Goal: Task Accomplishment & Management: Manage account settings

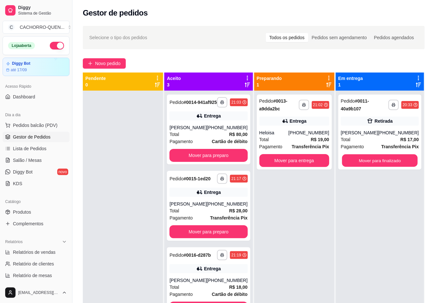
click at [390, 157] on button "Mover para finalizado" at bounding box center [380, 160] width 76 height 13
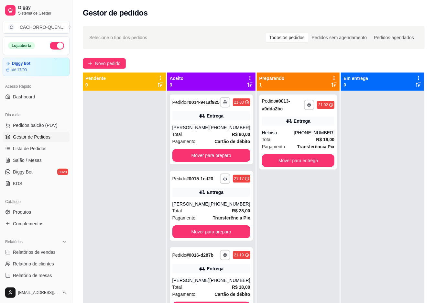
click at [218, 160] on button "Mover para preparo" at bounding box center [211, 155] width 78 height 13
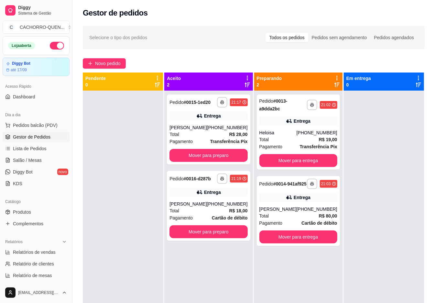
click at [189, 158] on button "Mover para preparo" at bounding box center [208, 155] width 78 height 13
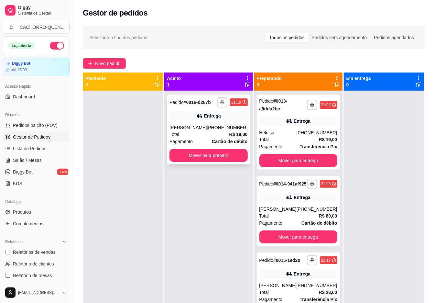
click at [181, 120] on div "Entrega" at bounding box center [208, 115] width 78 height 9
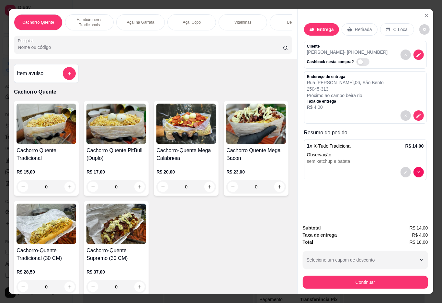
click at [287, 21] on p "Bebidas" at bounding box center [294, 22] width 14 height 5
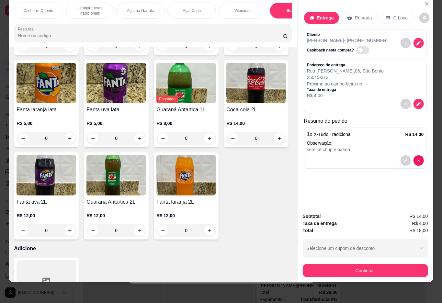
type input "1"
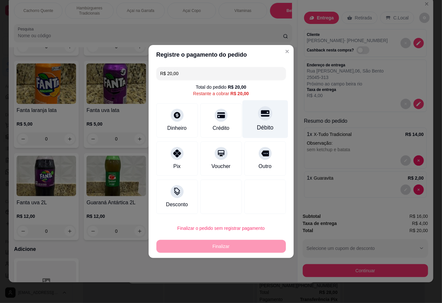
click at [261, 113] on icon at bounding box center [264, 113] width 8 height 6
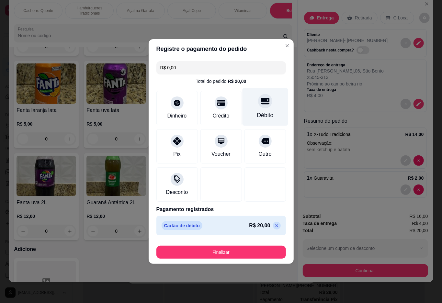
type input "R$ 0,00"
click at [229, 254] on button "Finalizar" at bounding box center [220, 252] width 125 height 13
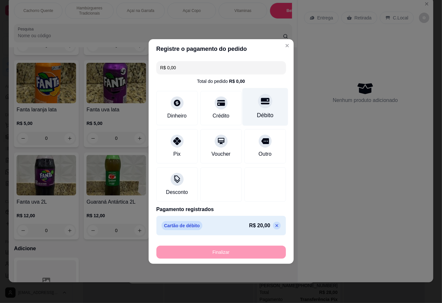
type input "0"
type input "-R$ 20,00"
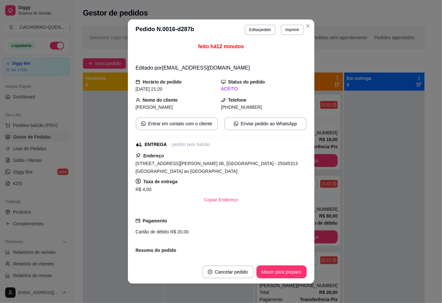
click at [388, 225] on div at bounding box center [384, 242] width 80 height 303
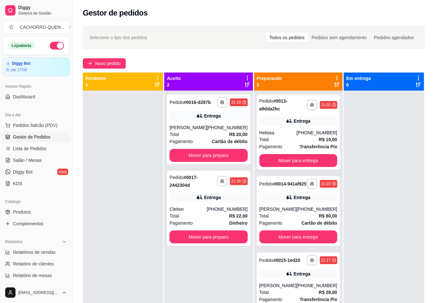
click at [304, 161] on button "Mover para entrega" at bounding box center [298, 160] width 78 height 13
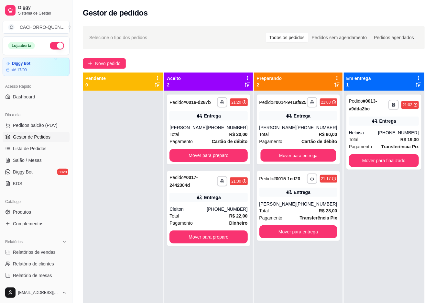
click at [299, 162] on button "Mover para entrega" at bounding box center [298, 155] width 76 height 13
click at [300, 160] on button "Mover para entrega" at bounding box center [298, 155] width 78 height 13
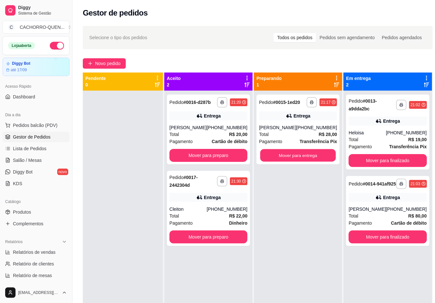
click at [296, 162] on button "Mover para entrega" at bounding box center [298, 155] width 76 height 13
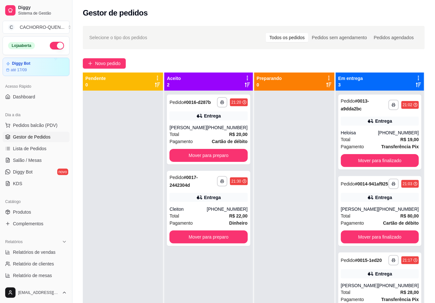
click at [235, 162] on button "Mover para preparo" at bounding box center [208, 155] width 78 height 13
click at [226, 162] on button "Mover para preparo" at bounding box center [208, 155] width 78 height 13
click at [233, 162] on button "Mover para preparo" at bounding box center [208, 155] width 78 height 13
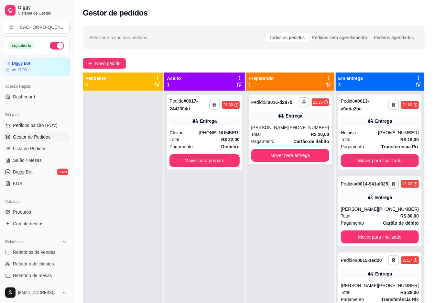
click at [280, 157] on button "Mover para entrega" at bounding box center [290, 155] width 78 height 13
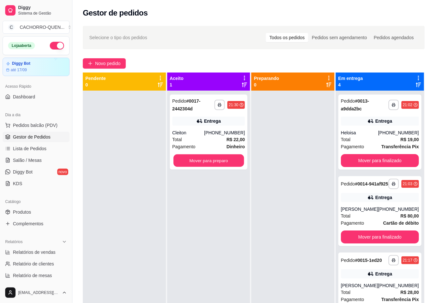
click at [231, 155] on button "Mover para preparo" at bounding box center [208, 160] width 71 height 13
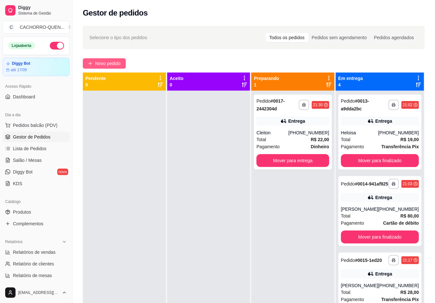
click at [109, 62] on span "Novo pedido" at bounding box center [108, 63] width 26 height 7
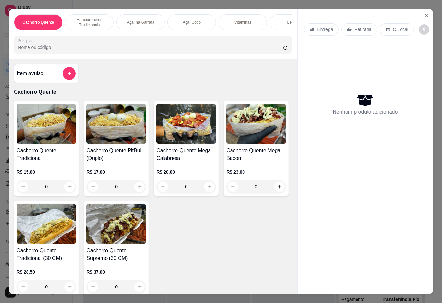
click at [194, 16] on div "Açaí Copo" at bounding box center [191, 22] width 49 height 16
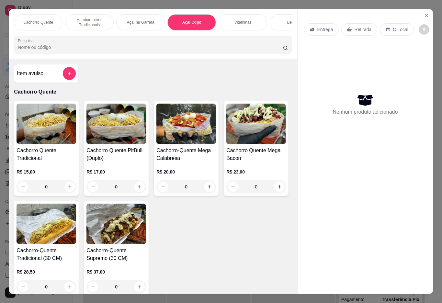
scroll to position [15, 0]
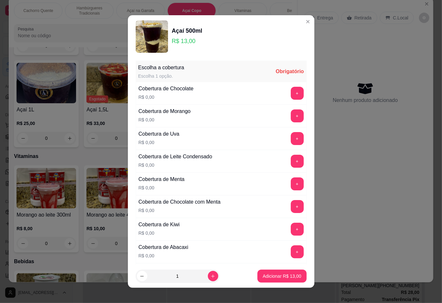
click at [290, 96] on button "+" at bounding box center [296, 93] width 13 height 13
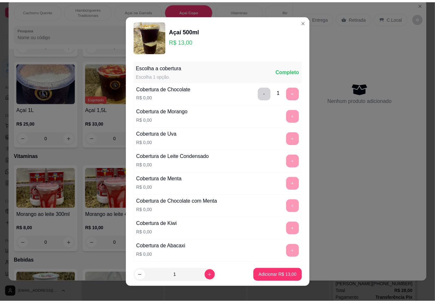
scroll to position [5, 0]
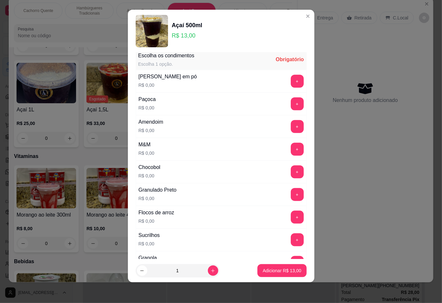
click at [290, 245] on button "+" at bounding box center [296, 239] width 13 height 13
click at [281, 272] on p "Adicionar R$ 13,00" at bounding box center [282, 270] width 38 height 6
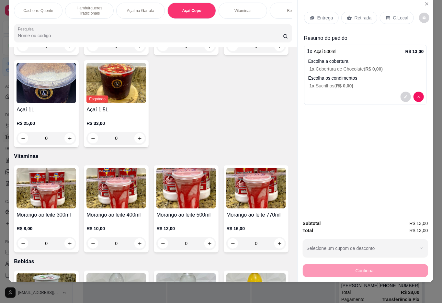
click at [361, 15] on p "Retirada" at bounding box center [362, 18] width 17 height 6
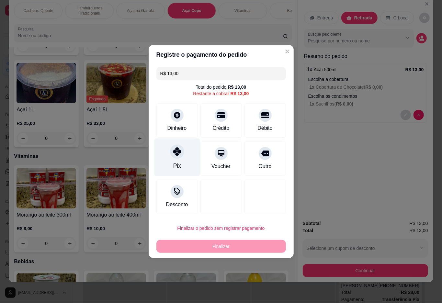
click at [188, 153] on div "Pix" at bounding box center [177, 157] width 46 height 38
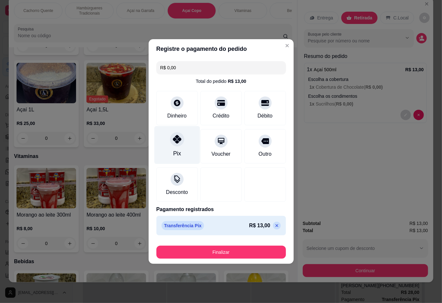
click at [202, 253] on button "Finalizar" at bounding box center [220, 252] width 129 height 13
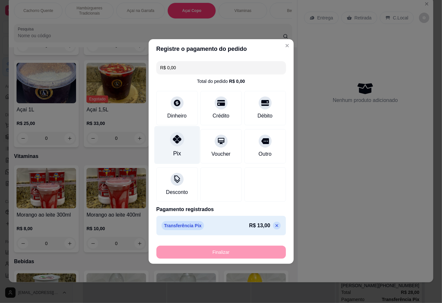
type input "-R$ 13,00"
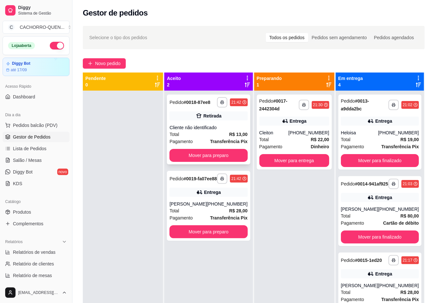
click at [208, 118] on div "Retirada" at bounding box center [212, 116] width 18 height 6
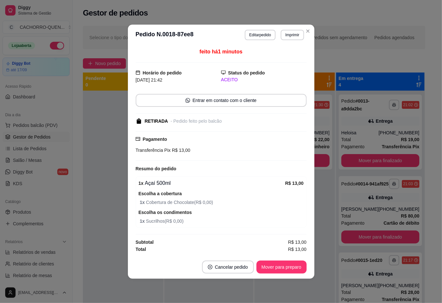
click at [284, 267] on button "Mover para preparo" at bounding box center [281, 266] width 50 height 13
click at [281, 266] on div "Mover para preparo" at bounding box center [276, 266] width 59 height 13
click at [284, 267] on div "Mover para preparo" at bounding box center [276, 266] width 59 height 13
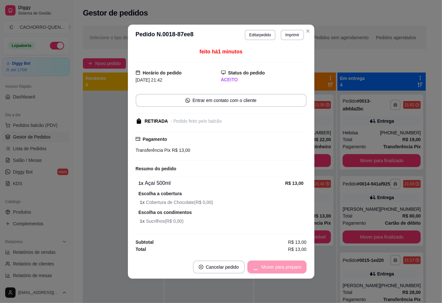
click at [281, 268] on button "Mover para preparo" at bounding box center [276, 266] width 59 height 13
click at [278, 267] on div "Mover para retirada disponível" at bounding box center [265, 266] width 81 height 13
click at [270, 267] on button "Mover para retirada disponível" at bounding box center [270, 266] width 69 height 13
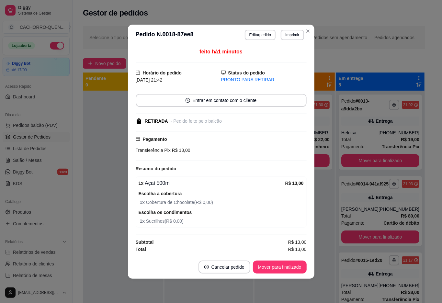
click at [284, 267] on button "Mover para finalizado" at bounding box center [280, 266] width 54 height 13
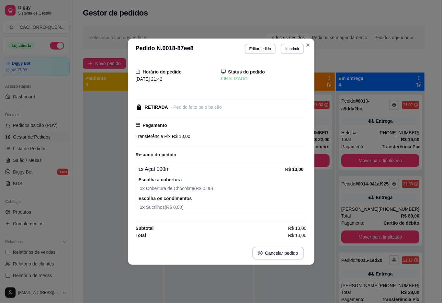
click at [275, 286] on div "**********" at bounding box center [294, 242] width 80 height 303
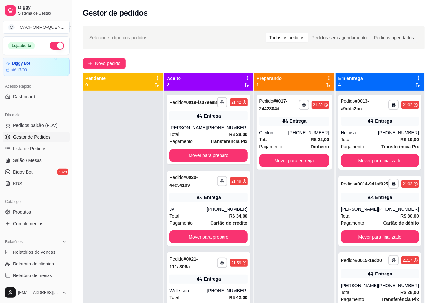
click at [208, 158] on button "Mover para preparo" at bounding box center [208, 155] width 78 height 13
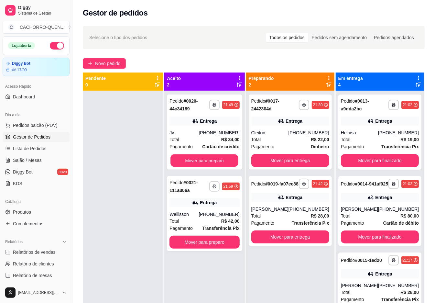
click at [206, 158] on button "Mover para preparo" at bounding box center [205, 160] width 68 height 13
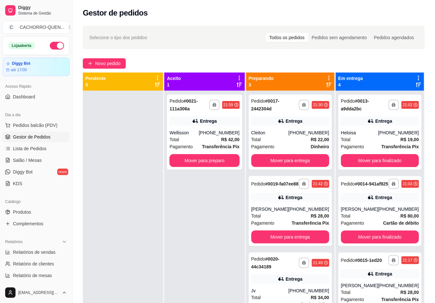
click at [291, 163] on button "Mover para entrega" at bounding box center [290, 160] width 78 height 13
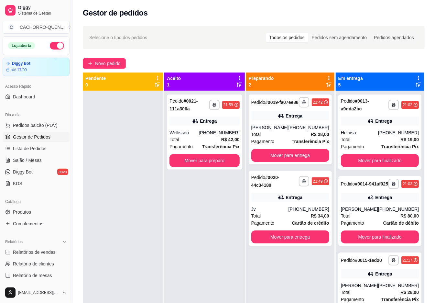
click at [278, 159] on button "Mover para entrega" at bounding box center [290, 155] width 78 height 13
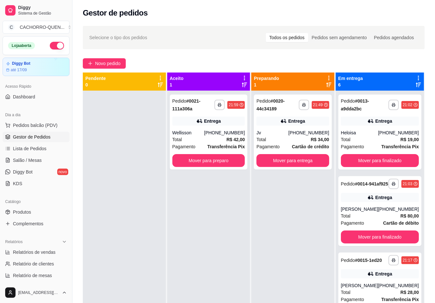
click at [276, 162] on button "Mover para entrega" at bounding box center [292, 160] width 73 height 13
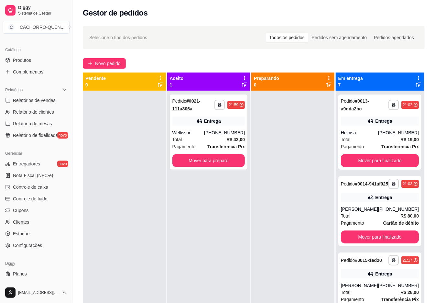
scroll to position [155, 0]
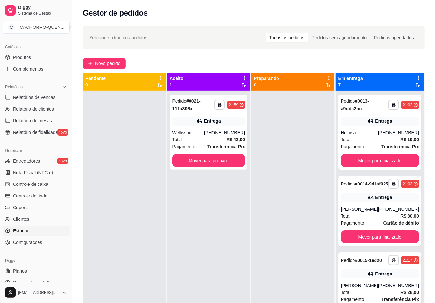
click at [37, 228] on link "Estoque" at bounding box center [36, 230] width 67 height 10
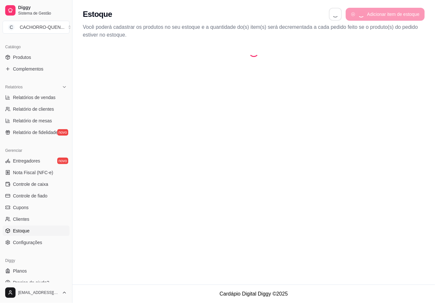
select select "QUANTITY_ORDER"
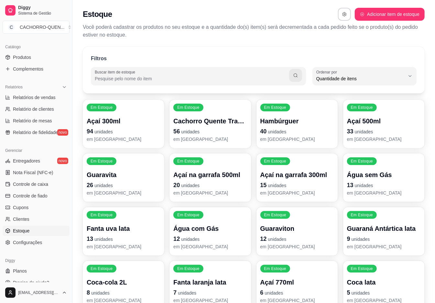
scroll to position [6, 0]
click at [365, 79] on span "Quantidade de itens" at bounding box center [360, 78] width 89 height 6
click at [343, 94] on span "Ordem alfabética" at bounding box center [362, 94] width 84 height 6
type input "ALPHABETICAL_ORDER"
select select "ALPHABETICAL_ORDER"
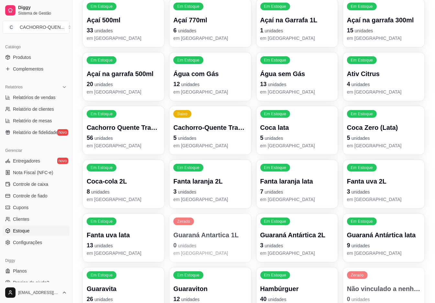
scroll to position [194, 0]
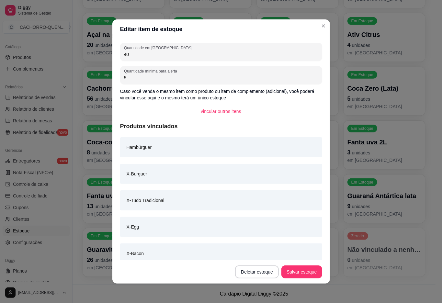
click at [199, 55] on input "40" at bounding box center [221, 54] width 194 height 6
type input "4"
type input "60"
click at [301, 276] on button "Salvar estoque" at bounding box center [301, 271] width 40 height 13
click at [349, 281] on div "Filtros Buscar item de estoque ALPHABETICAL_ORDER Ordenar por Ordem alfabética …" at bounding box center [253, 66] width 363 height 435
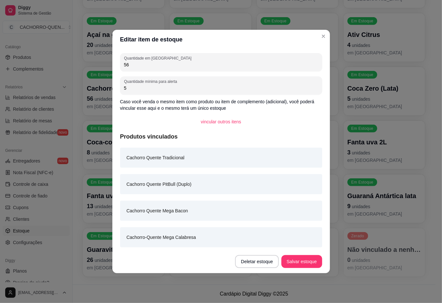
click at [191, 67] on input "56" at bounding box center [221, 64] width 194 height 6
type input "5"
type input "76"
click at [285, 266] on button "Salvar estoque" at bounding box center [301, 261] width 40 height 13
click at [340, 292] on footer "Cardápio Digital Diggy © 2025" at bounding box center [253, 293] width 363 height 18
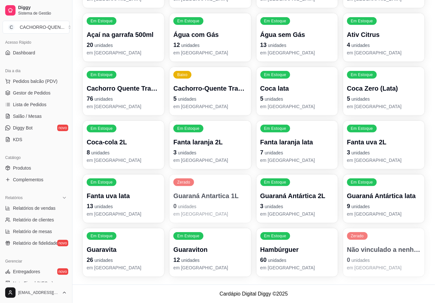
scroll to position [0, 0]
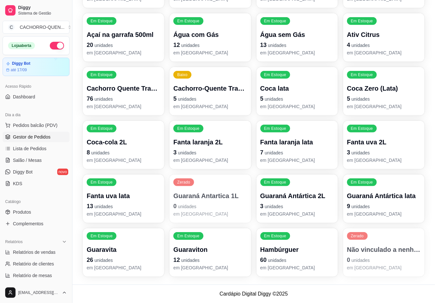
click at [23, 137] on span "Gestor de Pedidos" at bounding box center [32, 137] width 38 height 6
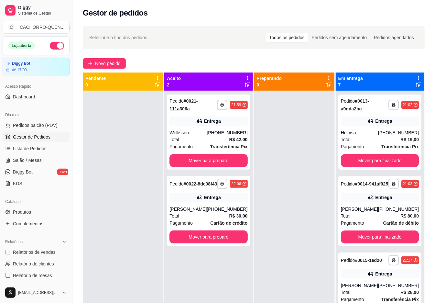
click at [395, 164] on button "Mover para finalizado" at bounding box center [380, 160] width 78 height 13
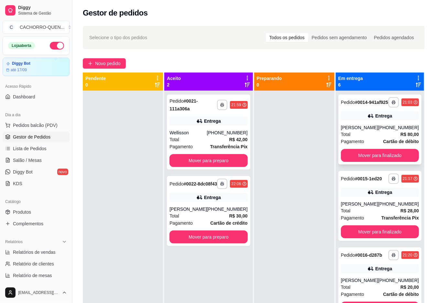
click at [387, 119] on div "Entrega" at bounding box center [380, 115] width 78 height 9
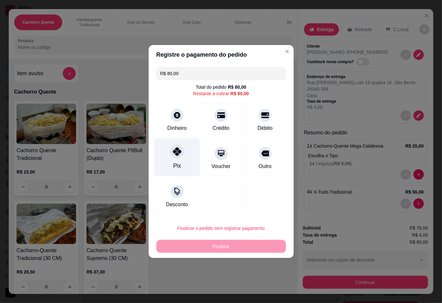
click at [171, 159] on div "Pix" at bounding box center [177, 157] width 46 height 38
type input "R$ 0,00"
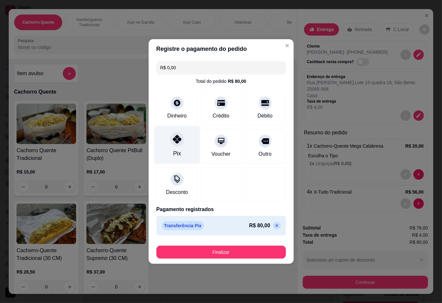
click at [192, 251] on button "Finalizar" at bounding box center [220, 252] width 129 height 13
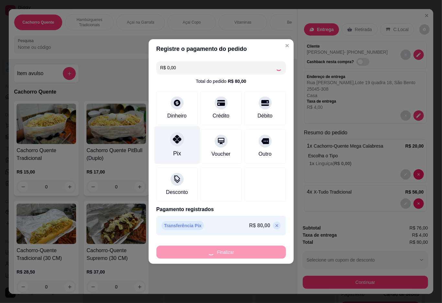
type input "0"
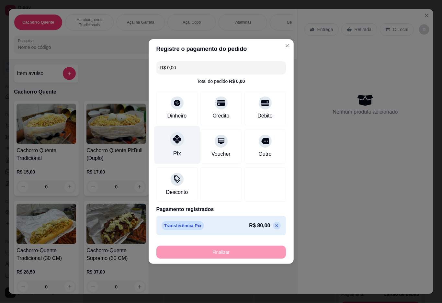
type input "-R$ 80,00"
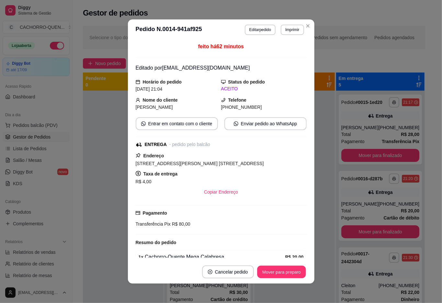
click at [273, 271] on button "Mover para preparo" at bounding box center [281, 272] width 49 height 13
click at [265, 267] on button "Mover para preparo" at bounding box center [276, 271] width 59 height 13
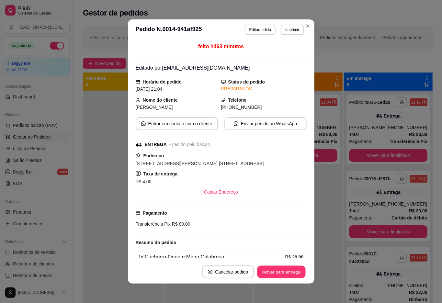
click at [272, 266] on button "Mover para entrega" at bounding box center [281, 272] width 49 height 13
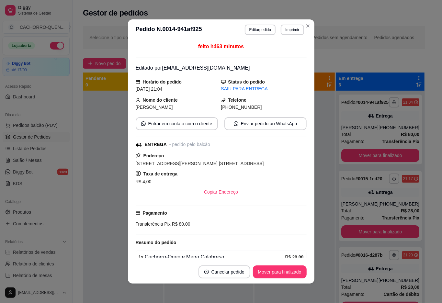
click at [272, 272] on button "Mover para finalizado" at bounding box center [280, 271] width 54 height 13
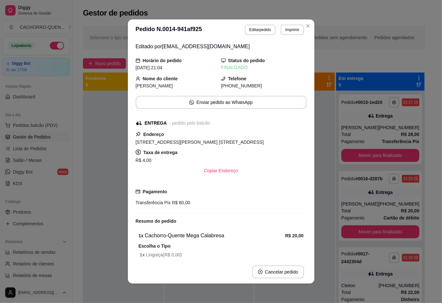
click at [94, 272] on div at bounding box center [123, 242] width 80 height 303
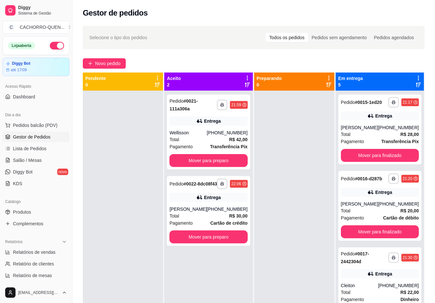
click at [393, 160] on button "Mover para finalizado" at bounding box center [380, 155] width 78 height 13
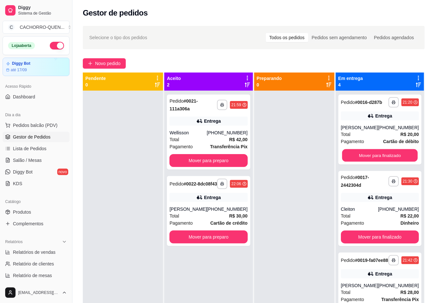
click at [385, 160] on button "Mover para finalizado" at bounding box center [380, 155] width 76 height 13
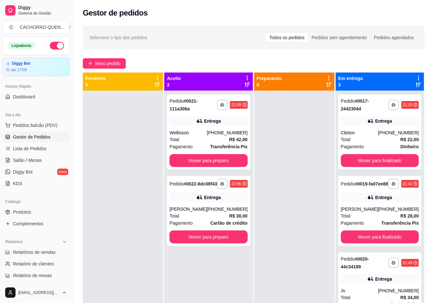
click at [214, 163] on button "Mover para preparo" at bounding box center [208, 160] width 78 height 13
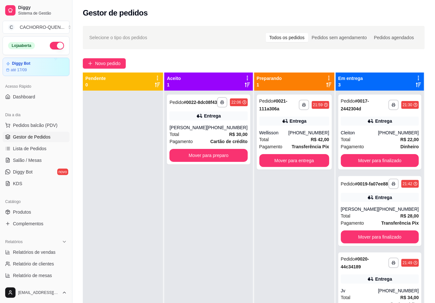
click at [198, 162] on button "Mover para preparo" at bounding box center [208, 155] width 78 height 13
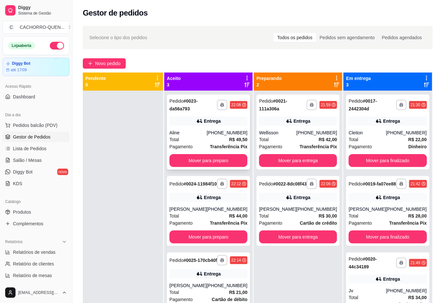
click at [194, 120] on div "Entrega" at bounding box center [208, 120] width 78 height 9
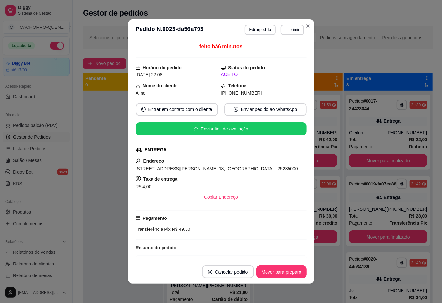
click at [293, 27] on button "Imprimir" at bounding box center [291, 30] width 23 height 10
click at [274, 54] on button "IMPRESSORA" at bounding box center [274, 52] width 47 height 10
click at [91, 162] on div at bounding box center [123, 242] width 80 height 303
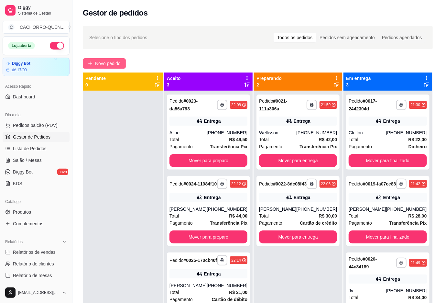
click at [118, 63] on span "Novo pedido" at bounding box center [108, 63] width 26 height 7
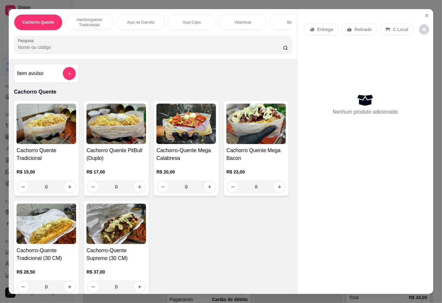
click at [147, 22] on div "Açaí na Garrafa" at bounding box center [140, 22] width 49 height 16
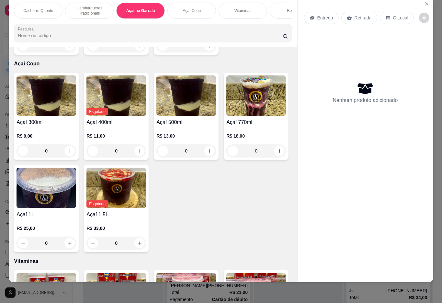
click at [86, 5] on p "Hambúrgueres Tradicionais" at bounding box center [90, 10] width 38 height 10
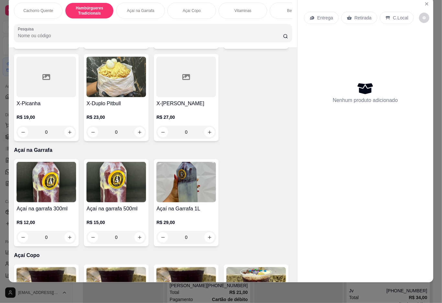
scroll to position [334, 0]
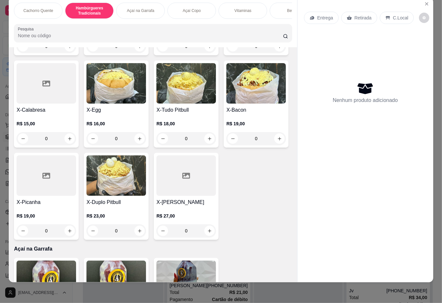
click at [226, 35] on p "R$ 14,00" at bounding box center [256, 31] width 60 height 6
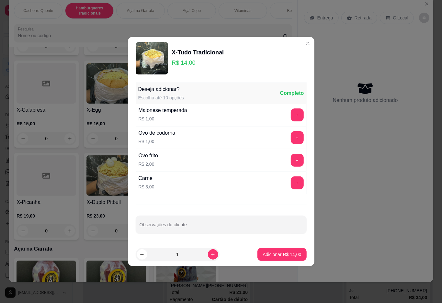
click at [290, 114] on button "+" at bounding box center [296, 114] width 13 height 13
click at [264, 227] on input "Observações do cliente" at bounding box center [220, 227] width 163 height 6
type input "sem presunto"
click at [262, 113] on button "-" at bounding box center [268, 114] width 13 height 13
click at [268, 254] on p "Adicionar R$ 14,00" at bounding box center [282, 254] width 38 height 6
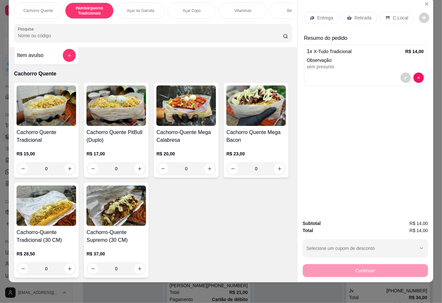
scroll to position [0, 0]
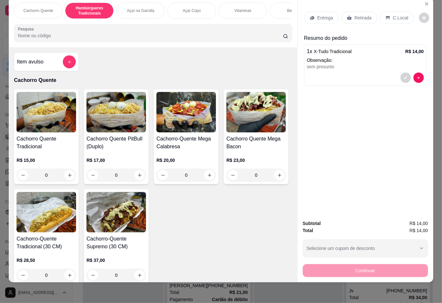
click at [100, 155] on div "R$ 17,00 0" at bounding box center [116, 165] width 60 height 31
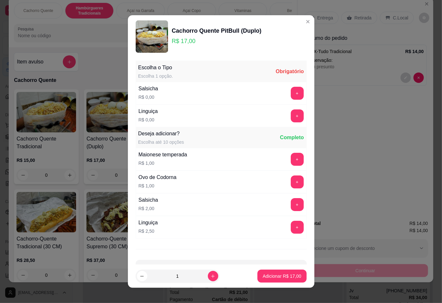
click at [290, 116] on button "+" at bounding box center [296, 115] width 13 height 13
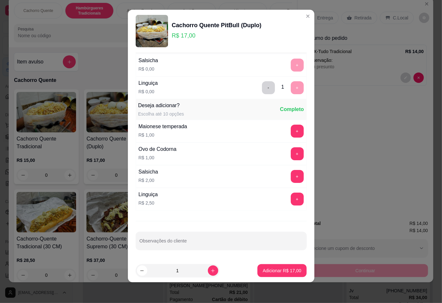
click at [270, 268] on p "Adicionar R$ 17,00" at bounding box center [281, 270] width 38 height 6
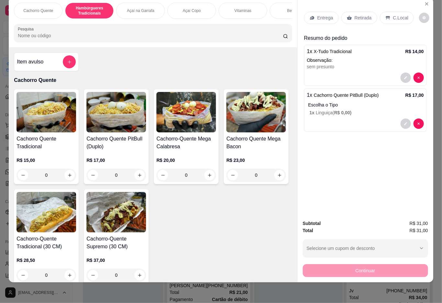
click at [349, 16] on icon at bounding box center [348, 18] width 5 height 4
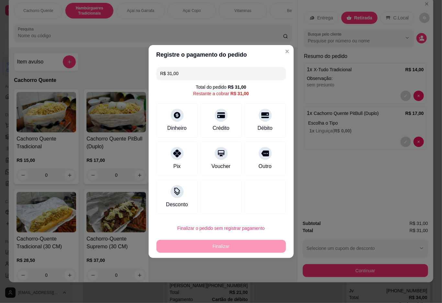
click at [371, 242] on div "button" at bounding box center [361, 248] width 110 height 13
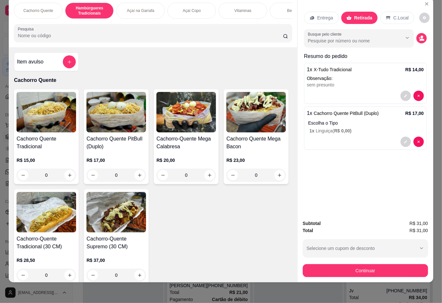
click at [131, 8] on p "Açaí na Garrafa" at bounding box center [140, 10] width 27 height 5
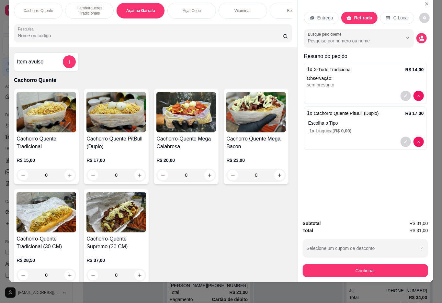
scroll to position [624, 0]
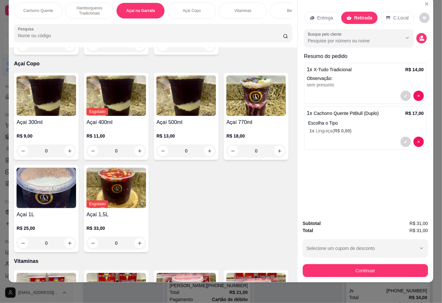
click at [113, 21] on h4 "Açaí na garrafa 500ml" at bounding box center [116, 17] width 60 height 8
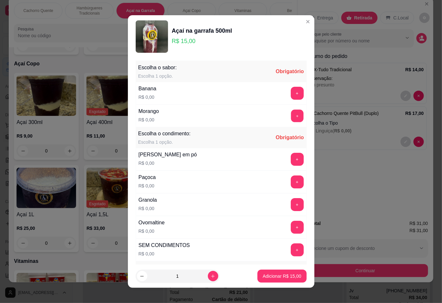
click at [290, 116] on button "+" at bounding box center [296, 115] width 13 height 13
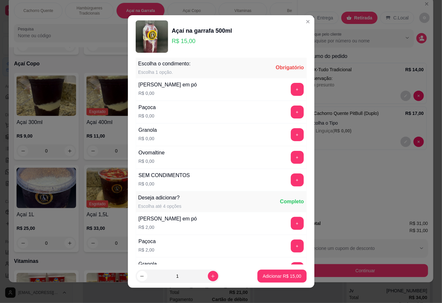
scroll to position [5, 0]
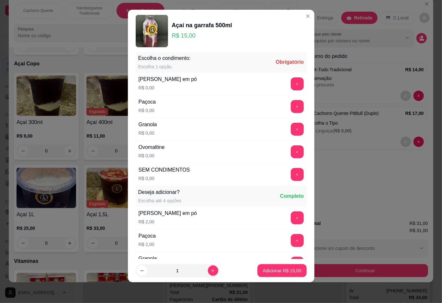
click at [290, 82] on button "+" at bounding box center [296, 83] width 13 height 13
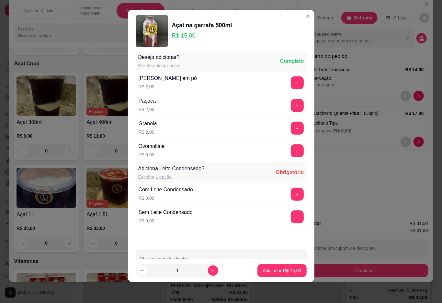
click at [290, 197] on button "+" at bounding box center [296, 194] width 13 height 13
click at [271, 270] on p "Adicionar R$ 15,00" at bounding box center [282, 270] width 38 height 6
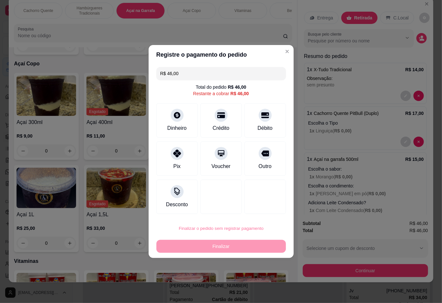
click at [263, 282] on button "Confirmar" at bounding box center [260, 282] width 24 height 10
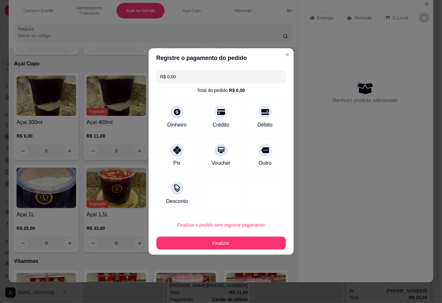
type input "R$ 0,00"
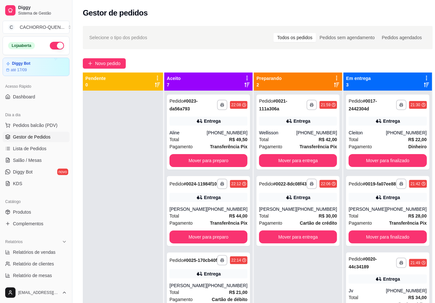
click at [298, 162] on button "Mover para entrega" at bounding box center [298, 160] width 78 height 13
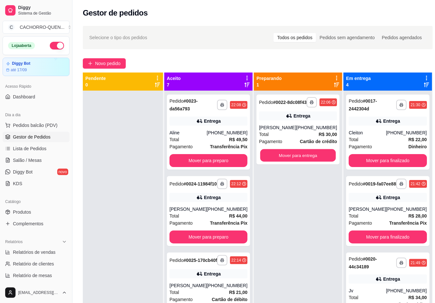
click at [289, 157] on button "Mover para entrega" at bounding box center [298, 155] width 76 height 13
click at [228, 158] on button "Mover para preparo" at bounding box center [208, 160] width 78 height 13
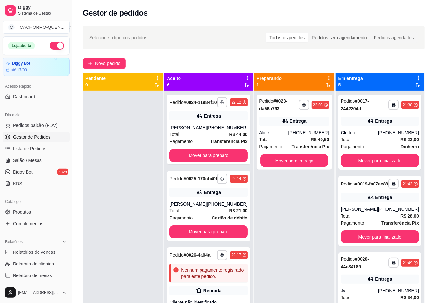
click at [290, 158] on button "Mover para entrega" at bounding box center [294, 160] width 68 height 13
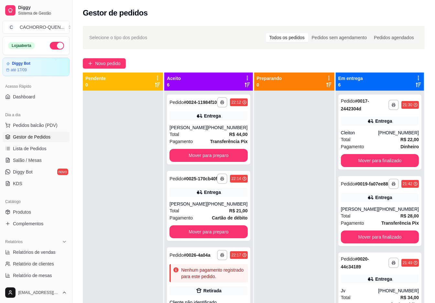
click at [198, 159] on button "Mover para preparo" at bounding box center [208, 155] width 78 height 13
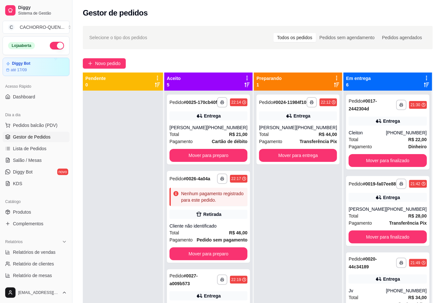
click at [193, 162] on button "Mover para preparo" at bounding box center [208, 155] width 78 height 13
click at [199, 162] on button "Mover para preparo" at bounding box center [208, 155] width 78 height 13
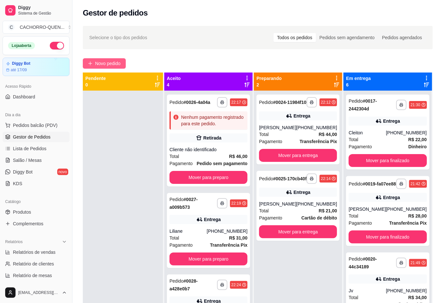
click at [100, 67] on button "Novo pedido" at bounding box center [104, 63] width 43 height 10
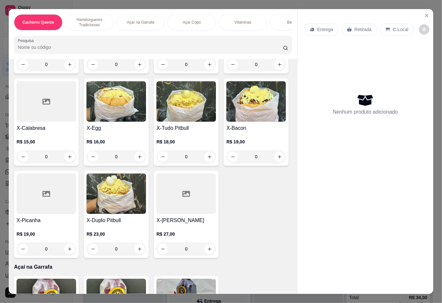
scroll to position [339, 0]
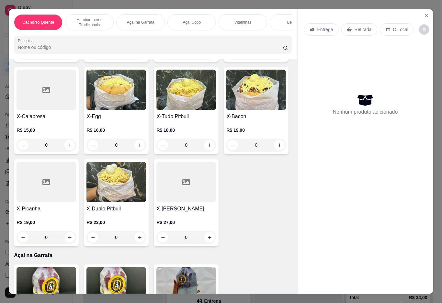
click at [76, 213] on h4 "X-Picanha" at bounding box center [46, 209] width 60 height 8
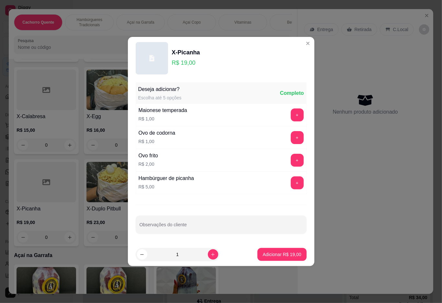
click at [197, 230] on input "Observações do cliente" at bounding box center [220, 227] width 163 height 6
type input "sem batata"
click at [276, 257] on p "Adicionar R$ 19,00" at bounding box center [282, 254] width 38 height 6
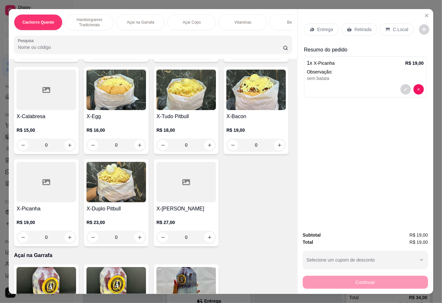
click at [249, 15] on div "Vitaminas" at bounding box center [242, 22] width 49 height 16
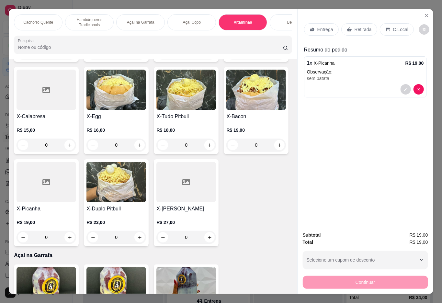
scroll to position [15, 0]
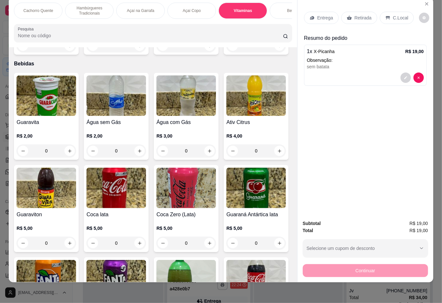
click at [277, 48] on icon "increase-product-quantity" at bounding box center [279, 45] width 5 height 5
type input "1"
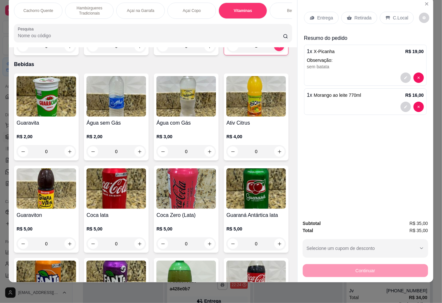
click at [361, 12] on div "Retirada" at bounding box center [359, 18] width 36 height 12
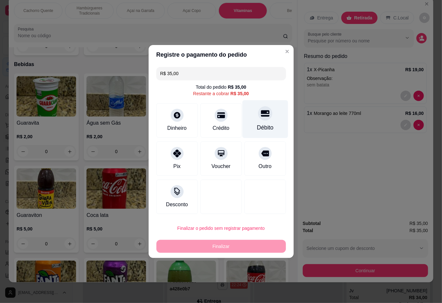
click at [263, 115] on icon at bounding box center [264, 113] width 8 height 6
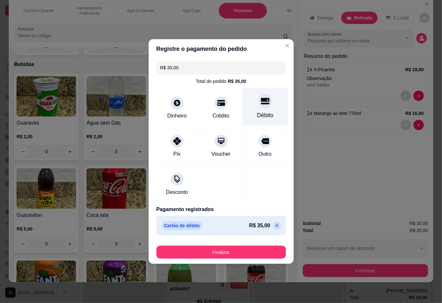
type input "R$ 0,00"
click at [233, 253] on button "Finalizar" at bounding box center [220, 252] width 125 height 13
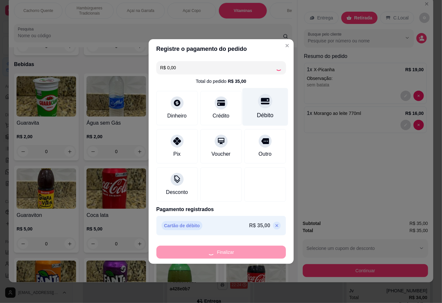
type input "0"
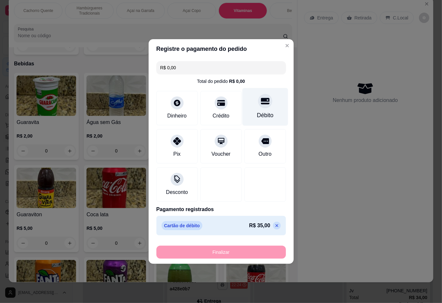
type input "-R$ 35,00"
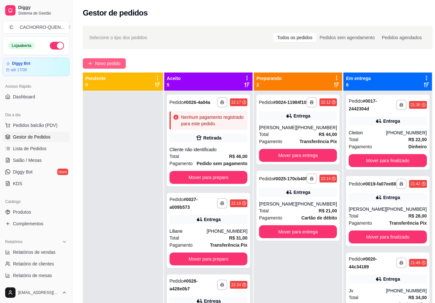
click at [104, 66] on span "Novo pedido" at bounding box center [108, 63] width 26 height 7
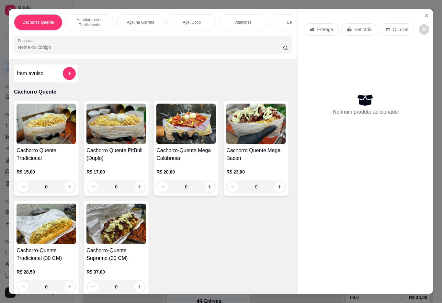
click at [42, 162] on h4 "Cachorro Quente Tradicional" at bounding box center [46, 155] width 60 height 16
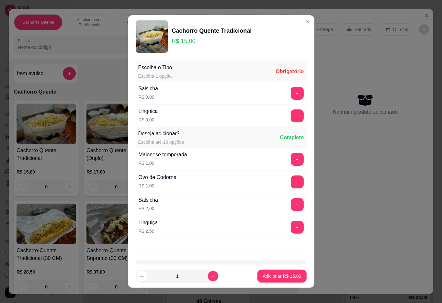
click at [290, 112] on button "+" at bounding box center [296, 115] width 13 height 13
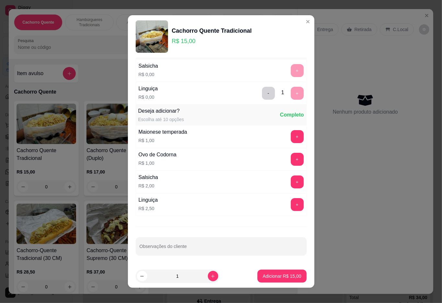
scroll to position [5, 0]
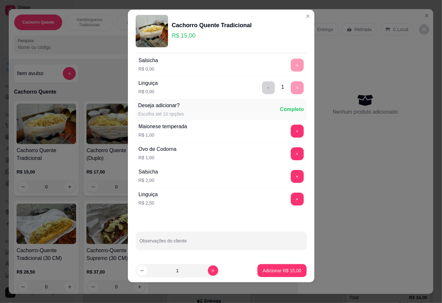
click at [264, 268] on p "Adicionar R$ 15,00" at bounding box center [281, 270] width 38 height 6
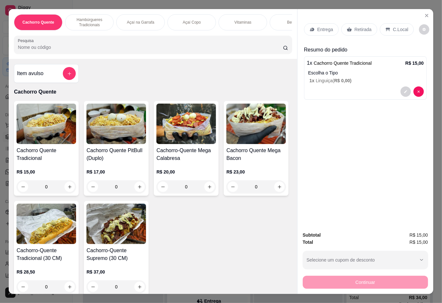
click at [291, 19] on div "Cachorro Quente Hambúrgueres Tradicionais Açaí na Garrafa Açaí Copo Vitaminas B…" at bounding box center [153, 34] width 288 height 50
click at [287, 20] on p "Bebidas" at bounding box center [294, 22] width 14 height 5
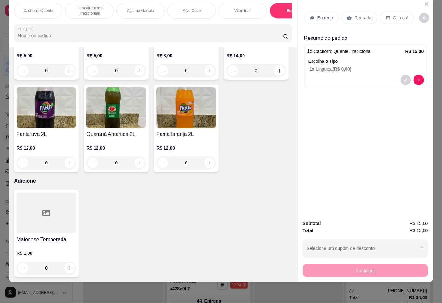
scroll to position [1293, 0]
type input "1"
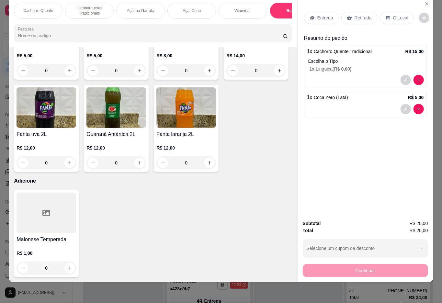
click at [372, 12] on div "Retirada" at bounding box center [359, 18] width 36 height 12
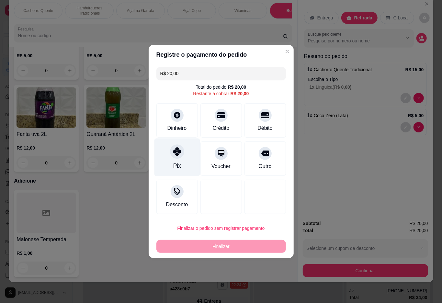
click at [169, 157] on div "Pix" at bounding box center [177, 157] width 46 height 38
type input "R$ 0,00"
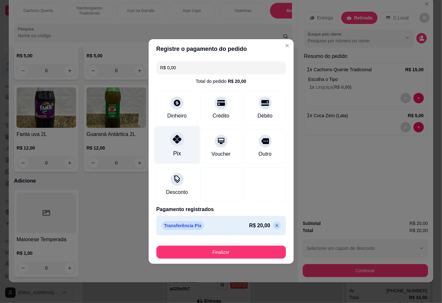
click at [206, 249] on button "Finalizar" at bounding box center [220, 252] width 129 height 13
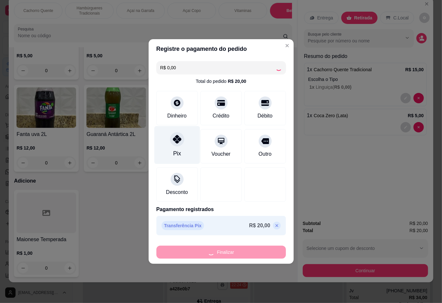
type input "0"
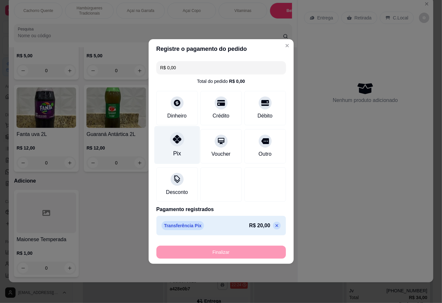
type input "-R$ 20,00"
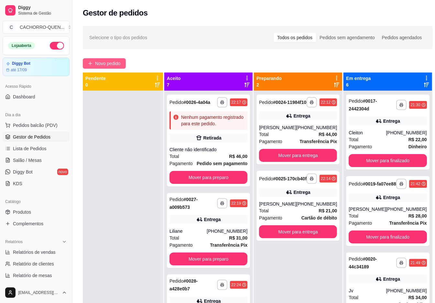
click at [101, 63] on span "Novo pedido" at bounding box center [108, 63] width 26 height 7
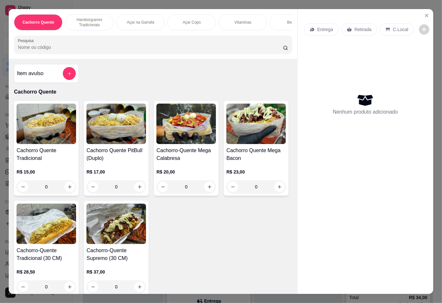
click at [287, 20] on p "Bebidas" at bounding box center [294, 22] width 14 height 5
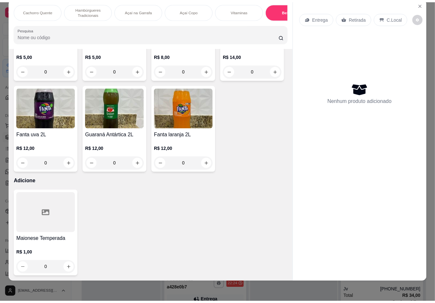
scroll to position [1431, 0]
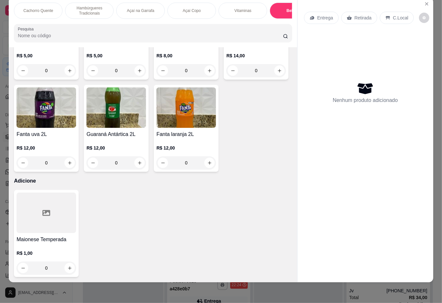
click at [277, 73] on icon "increase-product-quantity" at bounding box center [279, 70] width 5 height 5
type input "1"
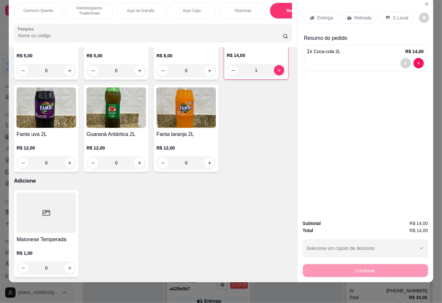
click at [363, 15] on p "Retirada" at bounding box center [362, 18] width 17 height 6
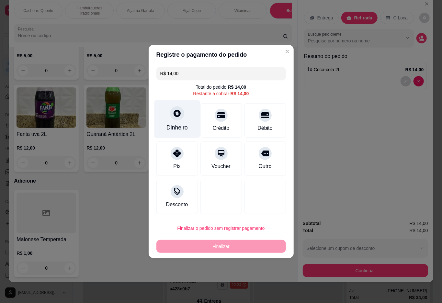
click at [171, 120] on div at bounding box center [177, 113] width 14 height 14
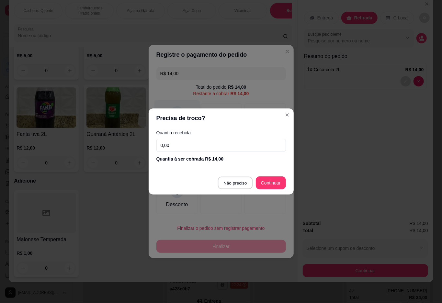
click at [226, 183] on div at bounding box center [220, 197] width 41 height 34
type input "R$ 0,00"
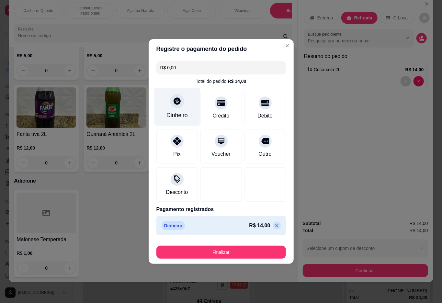
click at [214, 250] on button "Finalizar" at bounding box center [220, 252] width 129 height 13
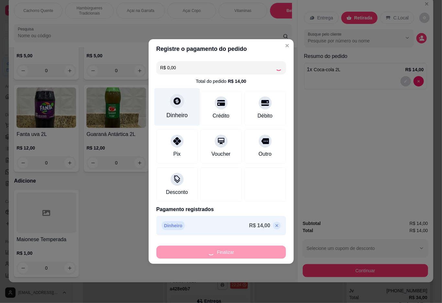
type input "0"
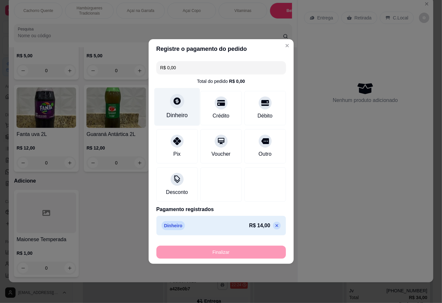
type input "-R$ 14,00"
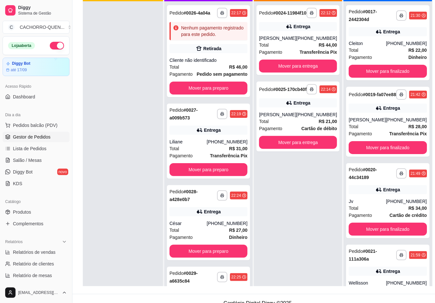
click at [22, 138] on span "Gestor de Pedidos" at bounding box center [32, 137] width 38 height 6
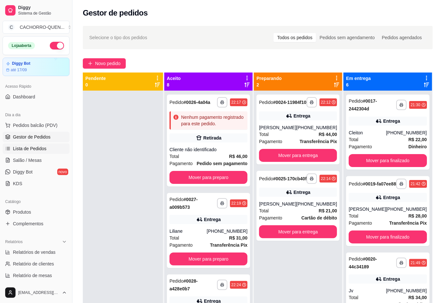
click at [26, 146] on span "Lista de Pedidos" at bounding box center [30, 148] width 34 height 6
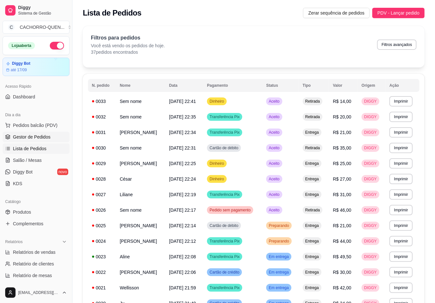
click at [21, 136] on span "Gestor de Pedidos" at bounding box center [32, 137] width 38 height 6
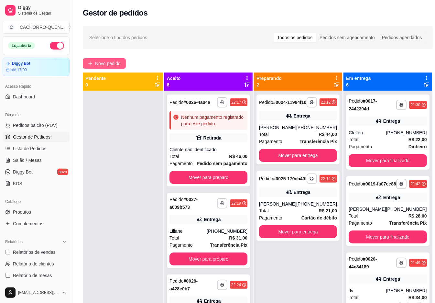
click at [101, 61] on span "Novo pedido" at bounding box center [108, 63] width 26 height 7
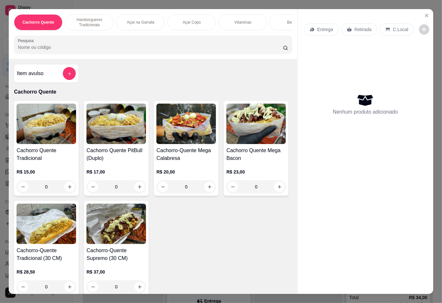
click at [278, 20] on div "Bebidas" at bounding box center [293, 22] width 49 height 16
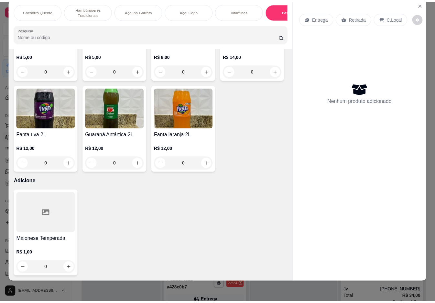
scroll to position [1465, 0]
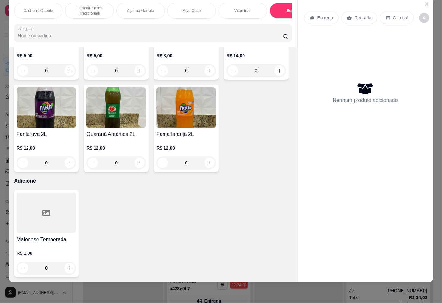
click at [137, 165] on icon "increase-product-quantity" at bounding box center [139, 162] width 5 height 5
type input "1"
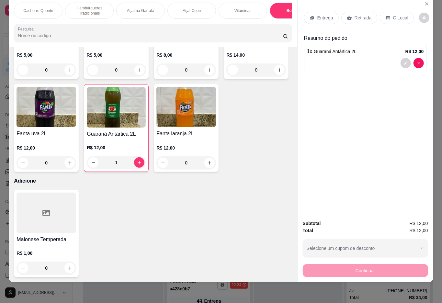
click at [355, 15] on p "Retirada" at bounding box center [362, 18] width 17 height 6
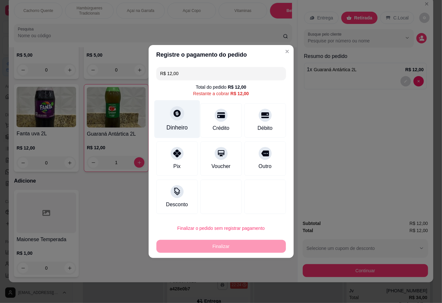
click at [175, 114] on icon at bounding box center [176, 113] width 8 height 8
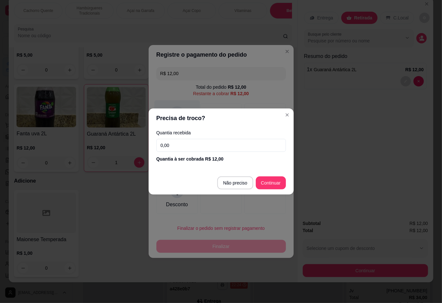
click at [237, 182] on div "Desconto" at bounding box center [220, 197] width 129 height 34
type input "R$ 0,00"
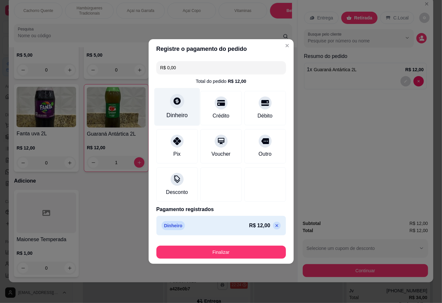
click at [224, 255] on button "Finalizar" at bounding box center [220, 252] width 129 height 13
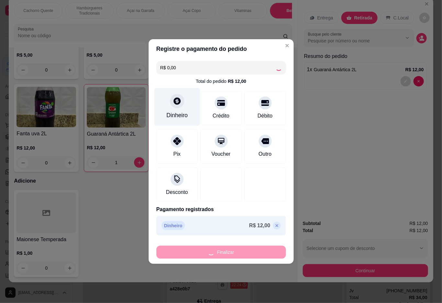
type input "0"
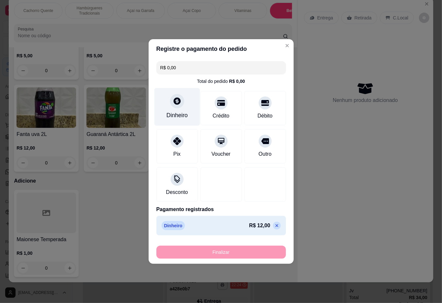
type input "-R$ 12,00"
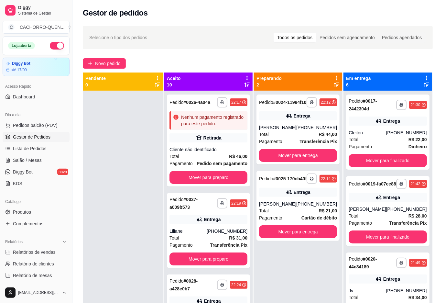
click at [396, 156] on button "Mover para finalizado" at bounding box center [388, 160] width 78 height 13
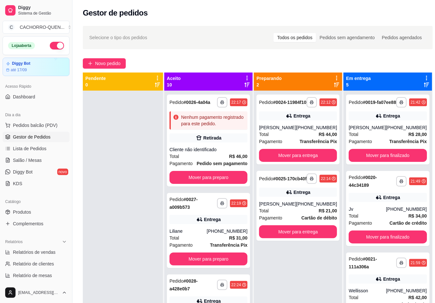
click at [381, 162] on button "Mover para finalizado" at bounding box center [388, 155] width 78 height 13
click at [382, 159] on div "**********" at bounding box center [387, 129] width 83 height 70
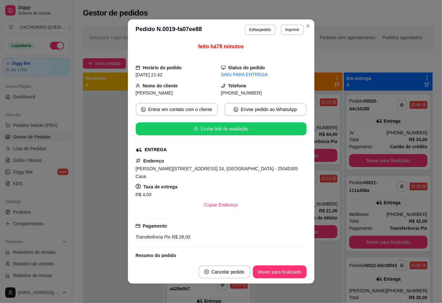
click at [90, 240] on div at bounding box center [123, 242] width 80 height 303
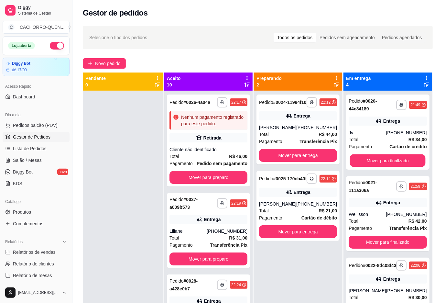
click at [366, 158] on button "Mover para finalizado" at bounding box center [388, 160] width 76 height 13
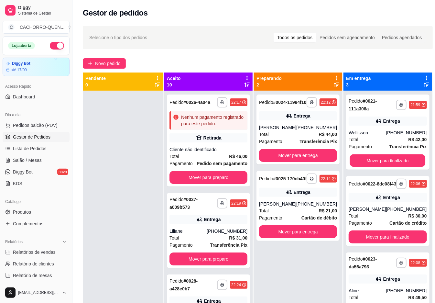
click at [398, 161] on button "Mover para finalizado" at bounding box center [388, 160] width 76 height 13
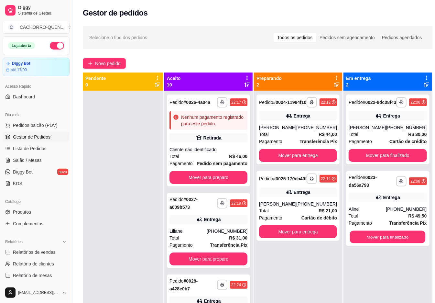
click at [392, 241] on button "Mover para finalizado" at bounding box center [388, 237] width 76 height 13
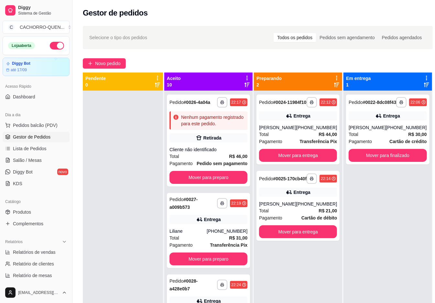
click at [404, 158] on button "Mover para finalizado" at bounding box center [388, 155] width 78 height 13
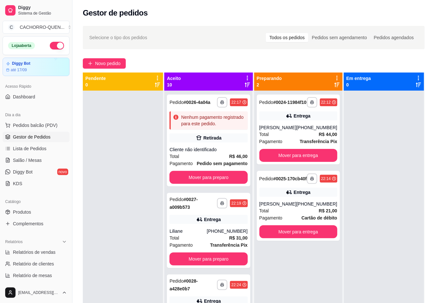
click at [304, 161] on button "Mover para entrega" at bounding box center [298, 155] width 78 height 13
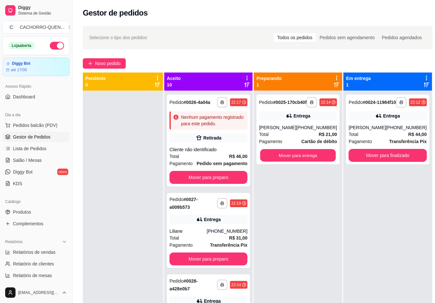
click at [300, 162] on button "Mover para entrega" at bounding box center [298, 155] width 76 height 13
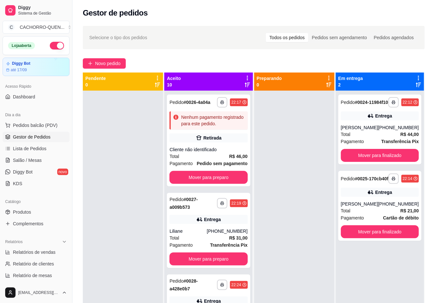
click at [212, 265] on button "Mover para preparo" at bounding box center [208, 258] width 78 height 13
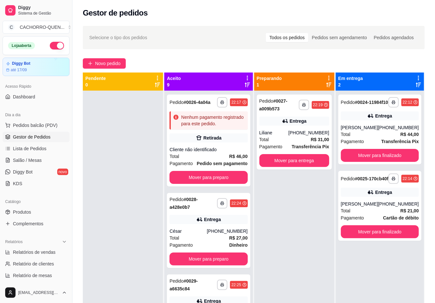
click at [294, 164] on button "Mover para entrega" at bounding box center [294, 160] width 70 height 13
click at [207, 265] on button "Mover para preparo" at bounding box center [208, 258] width 78 height 13
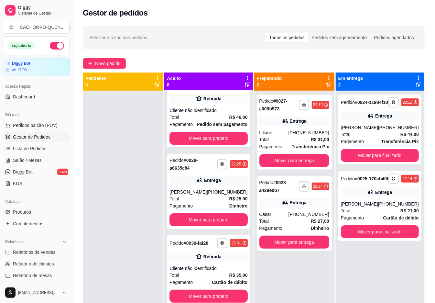
scroll to position [56, 0]
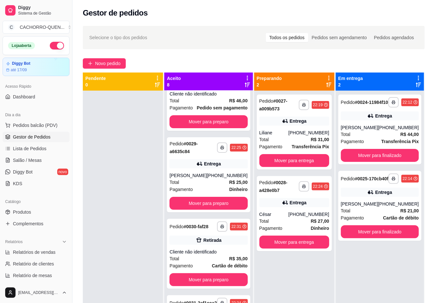
click at [226, 210] on button "Mover para preparo" at bounding box center [208, 203] width 78 height 13
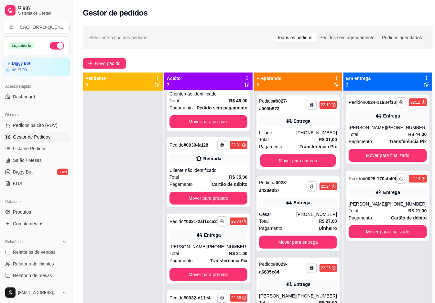
click at [291, 160] on button "Mover para entrega" at bounding box center [298, 160] width 76 height 13
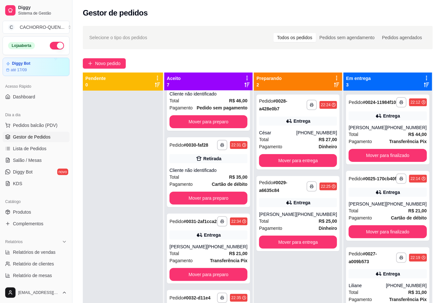
click at [292, 161] on button "Mover para entrega" at bounding box center [298, 160] width 78 height 13
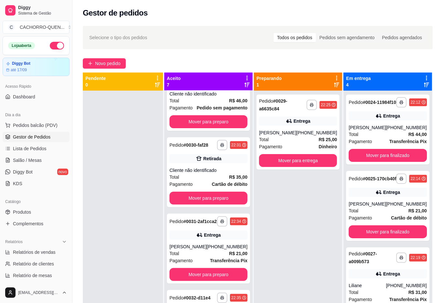
click at [299, 158] on button "Mover para entrega" at bounding box center [298, 160] width 78 height 13
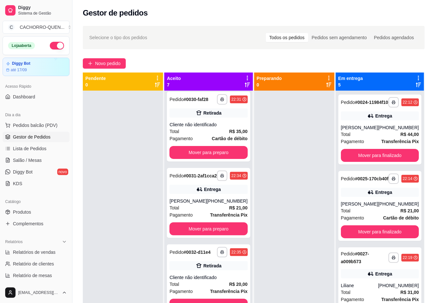
scroll to position [148, 0]
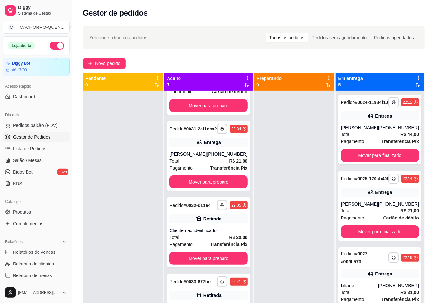
click at [223, 188] on button "Mover para preparo" at bounding box center [208, 181] width 78 height 13
click at [226, 188] on button "Mover para preparo" at bounding box center [208, 181] width 78 height 13
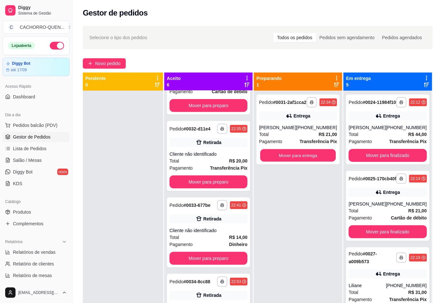
click at [300, 158] on button "Mover para entrega" at bounding box center [298, 155] width 76 height 13
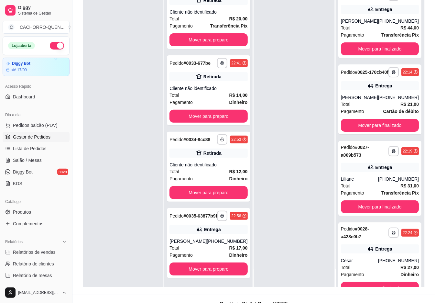
scroll to position [99, 0]
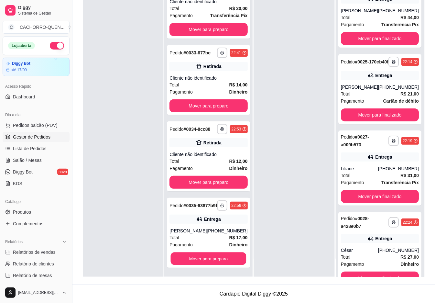
click at [208, 260] on button "Mover para preparo" at bounding box center [209, 258] width 76 height 13
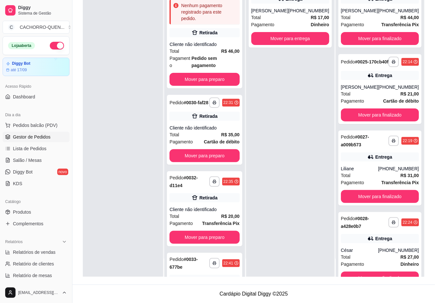
scroll to position [0, 0]
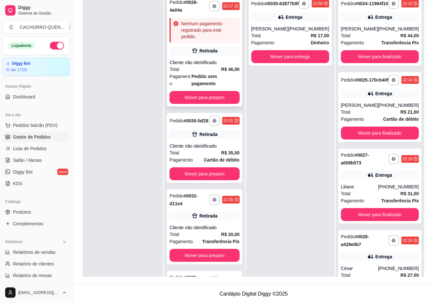
click at [202, 60] on div "Cliente não identificado" at bounding box center [204, 62] width 70 height 6
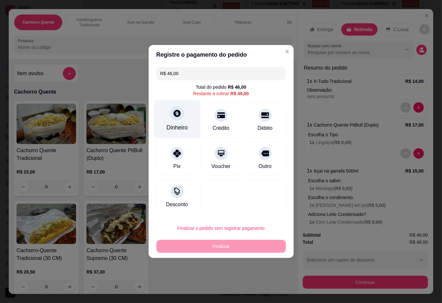
click at [176, 120] on div at bounding box center [177, 113] width 14 height 14
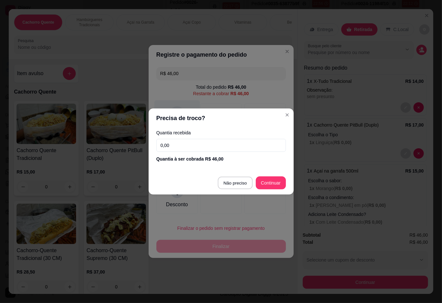
click at [225, 180] on div at bounding box center [220, 197] width 41 height 34
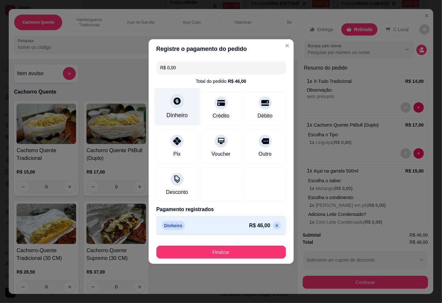
click at [216, 256] on button "Finalizar" at bounding box center [220, 252] width 129 height 13
click at [230, 254] on button "Finalizar" at bounding box center [220, 252] width 129 height 13
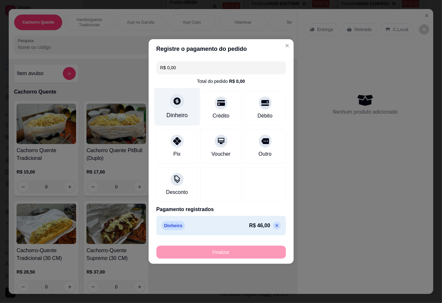
type input "-R$ 46,00"
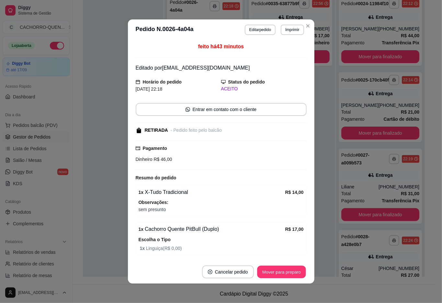
click at [274, 270] on button "Mover para preparo" at bounding box center [281, 272] width 49 height 13
click at [279, 267] on div "Mover para preparo" at bounding box center [276, 271] width 59 height 13
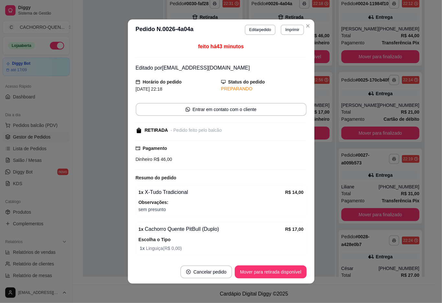
click at [276, 274] on button "Mover para retirada disponível" at bounding box center [270, 271] width 71 height 13
click at [273, 272] on div "Mover para retirada disponível" at bounding box center [265, 271] width 81 height 13
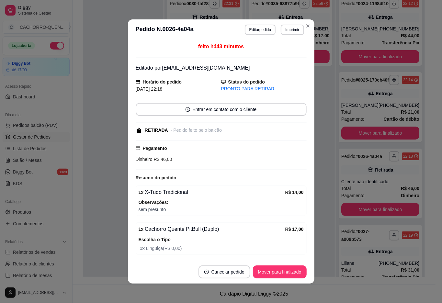
click at [272, 268] on button "Mover para finalizado" at bounding box center [280, 271] width 54 height 13
click at [275, 274] on button "Mover para finalizado" at bounding box center [280, 271] width 54 height 13
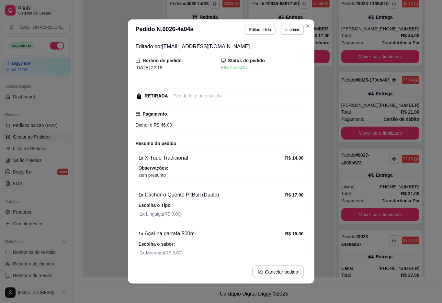
click at [107, 224] on div at bounding box center [123, 143] width 80 height 303
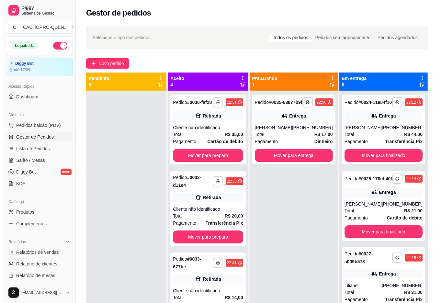
scroll to position [0, 0]
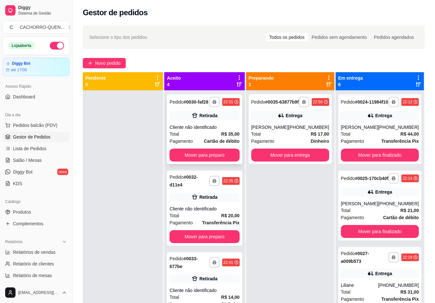
click at [191, 130] on div "Cliente não identificado" at bounding box center [204, 127] width 70 height 6
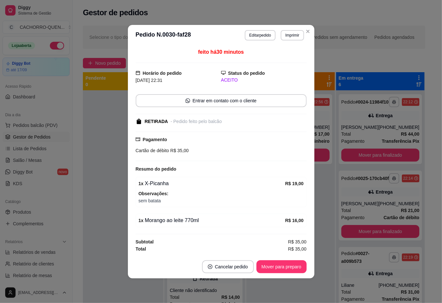
click at [294, 261] on button "Mover para preparo" at bounding box center [281, 266] width 50 height 13
click at [286, 267] on button "Mover para preparo" at bounding box center [281, 266] width 50 height 13
click at [287, 267] on div "Mover para preparo" at bounding box center [276, 266] width 59 height 13
click at [290, 267] on div "Mover para preparo" at bounding box center [276, 266] width 59 height 13
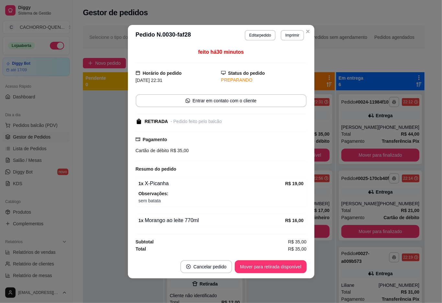
click at [285, 267] on button "Mover para retirada disponível" at bounding box center [270, 266] width 71 height 13
click at [287, 267] on div "Mover para retirada disponível" at bounding box center [265, 266] width 81 height 13
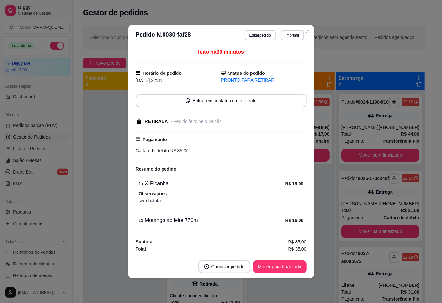
click at [287, 267] on button "Mover para finalizado" at bounding box center [280, 266] width 54 height 13
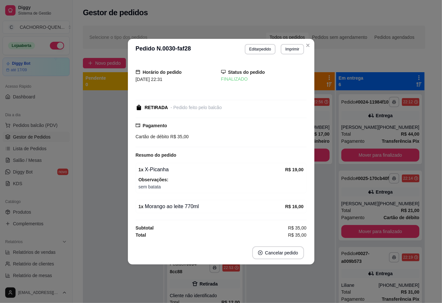
click at [272, 298] on div "**********" at bounding box center [290, 241] width 88 height 303
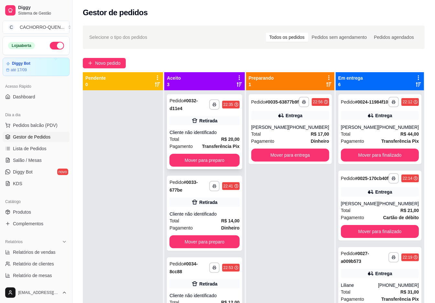
click at [198, 131] on div "Cliente não identificado" at bounding box center [204, 132] width 70 height 6
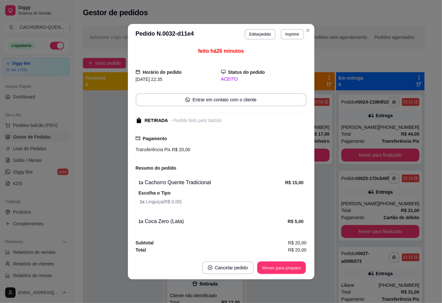
click at [275, 271] on button "Mover para preparo" at bounding box center [281, 267] width 49 height 13
click at [273, 268] on div "Mover para preparo" at bounding box center [281, 267] width 50 height 13
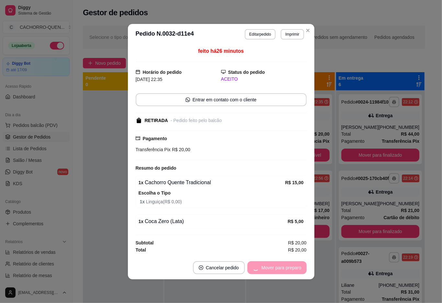
click at [274, 269] on button "Mover para preparo" at bounding box center [276, 267] width 59 height 13
click at [276, 269] on button "Mover para retirada disponível" at bounding box center [270, 267] width 71 height 13
click at [278, 269] on div "Mover para retirada disponível" at bounding box center [265, 267] width 81 height 13
click at [260, 278] on footer "Cancelar pedido Mover para retirada disponível" at bounding box center [221, 267] width 186 height 23
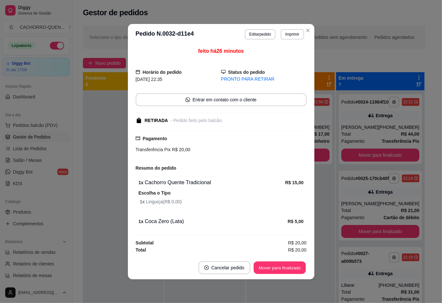
click at [265, 269] on button "Mover para finalizado" at bounding box center [279, 267] width 52 height 13
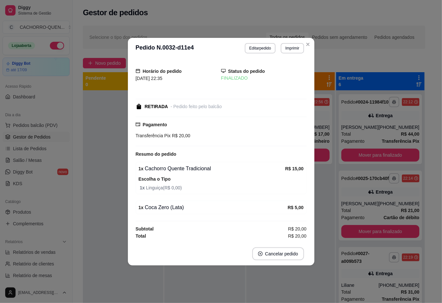
click at [264, 291] on div "**********" at bounding box center [290, 241] width 88 height 303
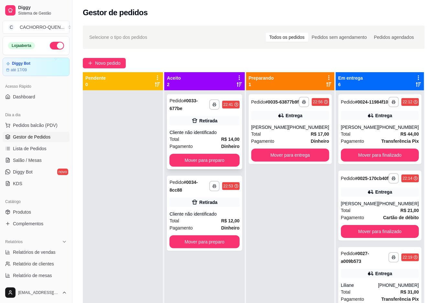
click at [209, 132] on div "Cliente não identificado" at bounding box center [204, 132] width 70 height 6
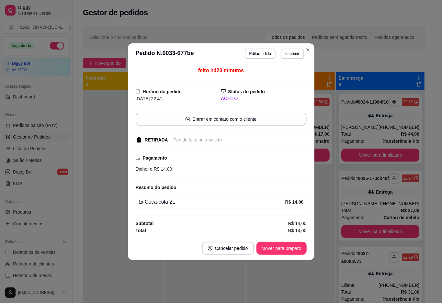
click at [293, 248] on button "Mover para preparo" at bounding box center [281, 248] width 50 height 13
click at [295, 247] on div "Mover para preparo" at bounding box center [276, 248] width 59 height 13
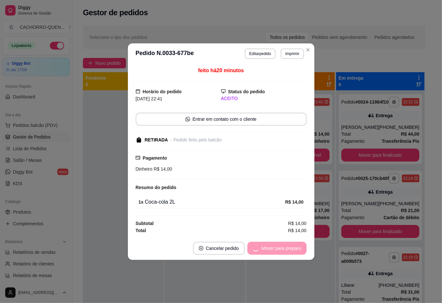
click at [289, 250] on div "Mover para preparo" at bounding box center [276, 248] width 59 height 13
click at [275, 248] on button "Mover para retirada disponível" at bounding box center [270, 248] width 69 height 13
click at [276, 253] on div "Mover para retirada disponível" at bounding box center [265, 248] width 81 height 13
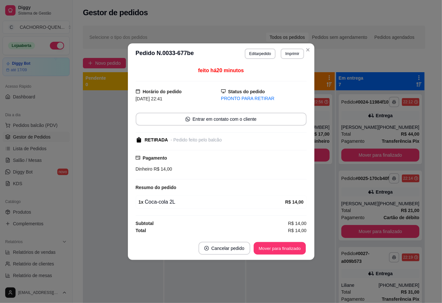
click at [272, 248] on button "Mover para finalizado" at bounding box center [279, 248] width 52 height 13
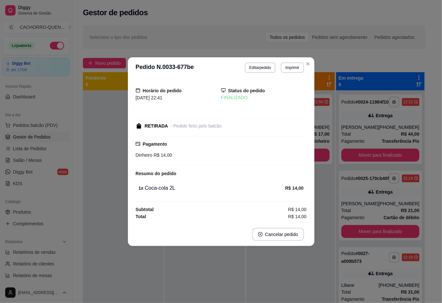
click at [261, 290] on div "**********" at bounding box center [290, 241] width 88 height 303
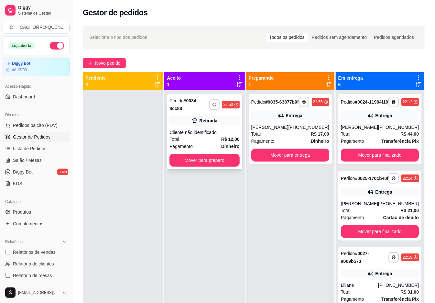
click at [201, 127] on div "**********" at bounding box center [204, 131] width 75 height 75
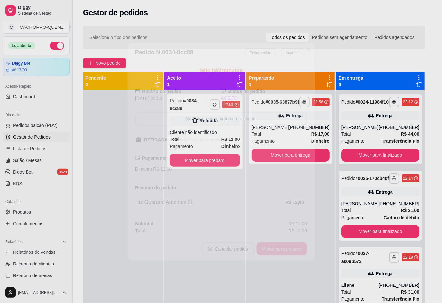
click at [254, 259] on footer "Cancelar pedido Mover para preparo" at bounding box center [220, 248] width 187 height 23
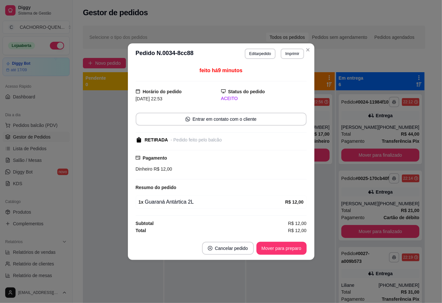
click at [282, 249] on button "Mover para preparo" at bounding box center [281, 248] width 50 height 13
click at [280, 252] on div "Mover para preparo" at bounding box center [276, 248] width 59 height 13
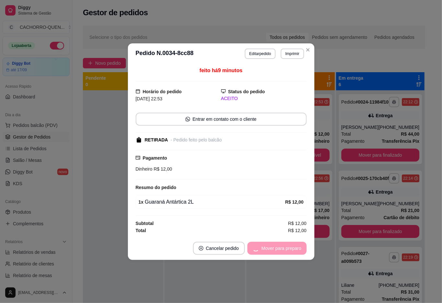
click at [276, 251] on div "Mover para preparo" at bounding box center [276, 248] width 59 height 13
click at [278, 250] on button "Mover para retirada disponível" at bounding box center [270, 248] width 71 height 13
click at [279, 250] on button "Mover para retirada disponível" at bounding box center [270, 248] width 71 height 13
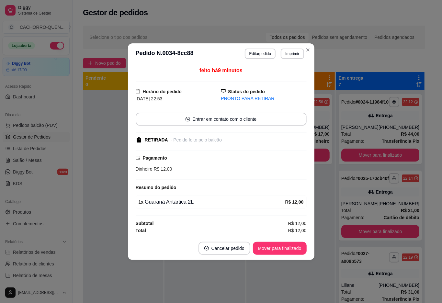
click at [279, 249] on button "Mover para finalizado" at bounding box center [280, 248] width 54 height 13
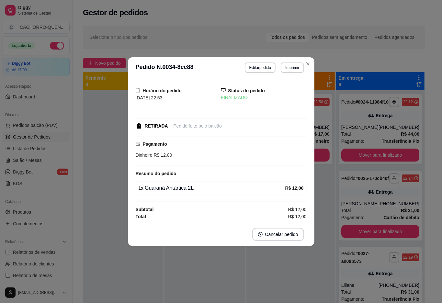
click at [262, 277] on div "**********" at bounding box center [290, 241] width 88 height 303
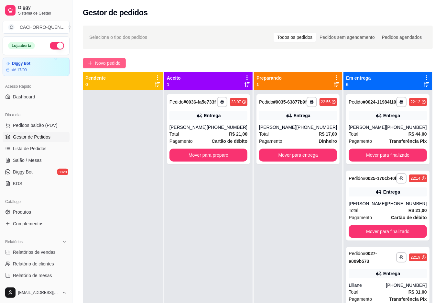
click at [111, 65] on span "Novo pedido" at bounding box center [108, 63] width 26 height 7
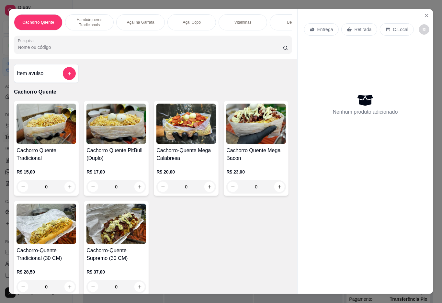
click at [33, 167] on div "R$ 15,00 0" at bounding box center [46, 177] width 60 height 31
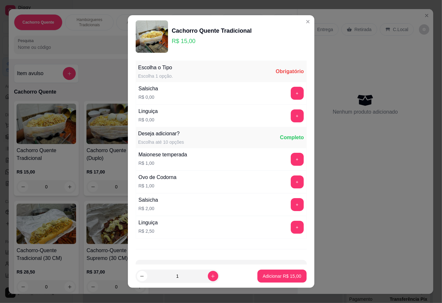
click at [290, 118] on button "+" at bounding box center [296, 115] width 13 height 13
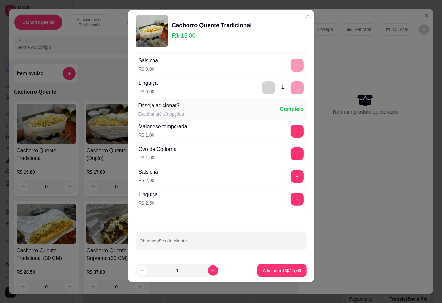
click at [262, 271] on p "Adicionar R$ 15,00" at bounding box center [281, 270] width 38 height 6
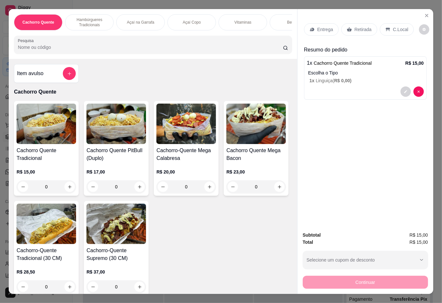
click at [353, 23] on div "Retirada" at bounding box center [359, 29] width 36 height 12
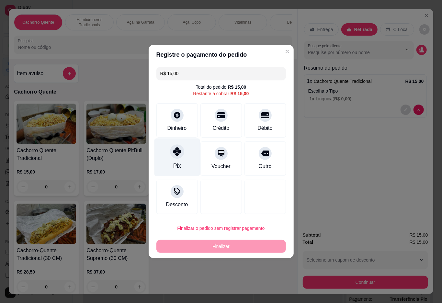
click at [181, 167] on div "Pix" at bounding box center [177, 157] width 46 height 38
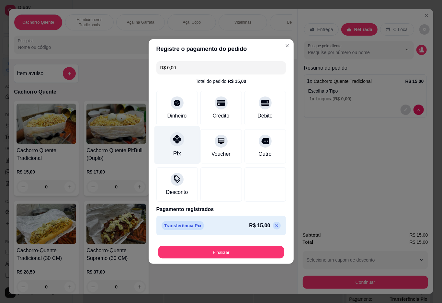
click at [219, 253] on button "Finalizar" at bounding box center [220, 252] width 125 height 13
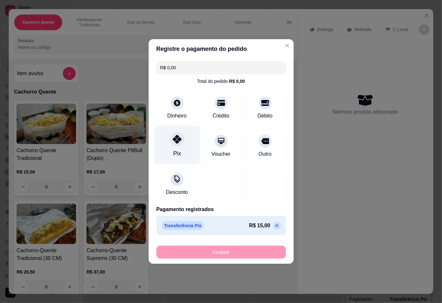
type input "-R$ 15,00"
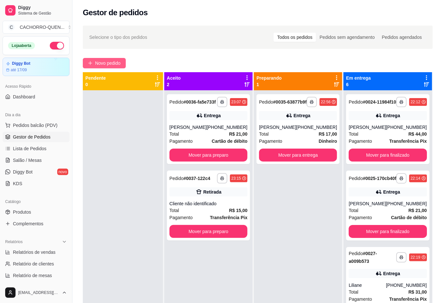
click at [90, 63] on icon "plus" at bounding box center [90, 63] width 4 height 0
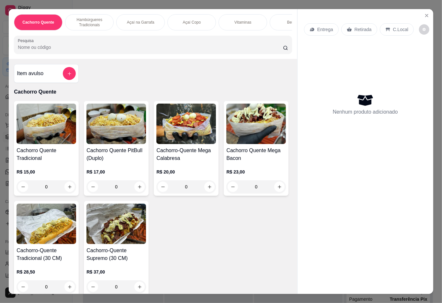
click at [282, 17] on div "Bebidas" at bounding box center [293, 22] width 49 height 16
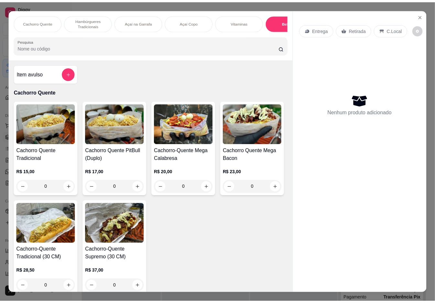
scroll to position [15, 0]
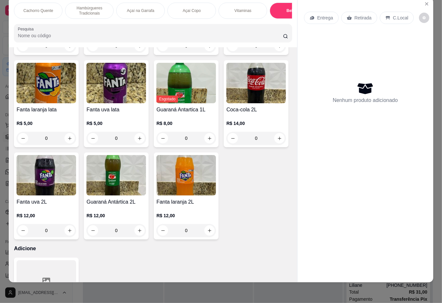
type input "1"
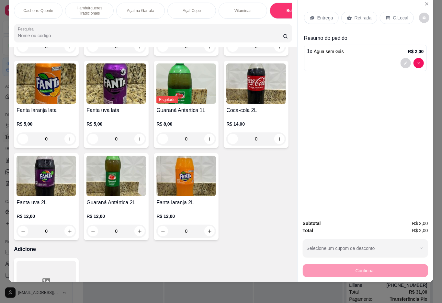
click at [356, 12] on div "Retirada" at bounding box center [359, 18] width 36 height 12
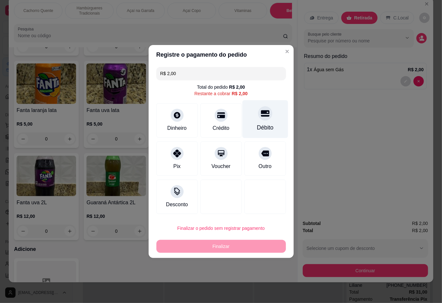
click at [263, 117] on icon at bounding box center [264, 113] width 8 height 8
type input "R$ 0,00"
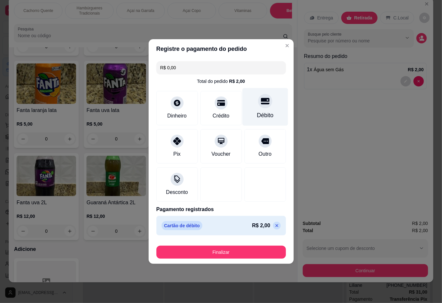
click at [243, 251] on button "Finalizar" at bounding box center [220, 252] width 129 height 13
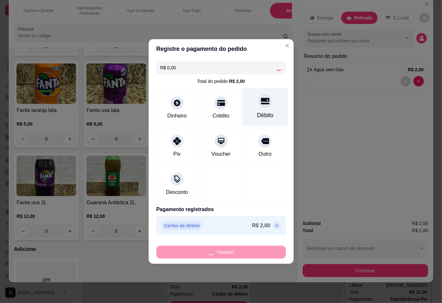
type input "0"
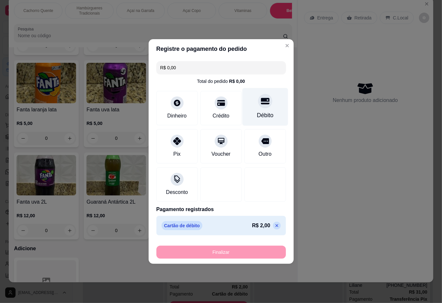
type input "-R$ 2,00"
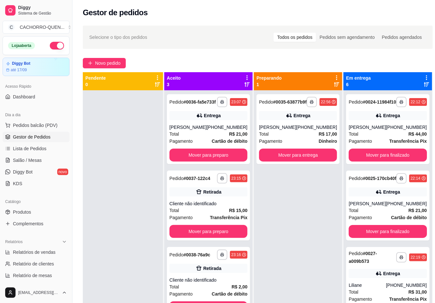
click at [203, 160] on button "Mover para preparo" at bounding box center [208, 154] width 78 height 13
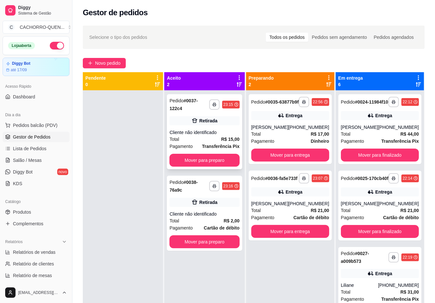
click at [190, 135] on div "Cliente não identificado" at bounding box center [204, 132] width 70 height 6
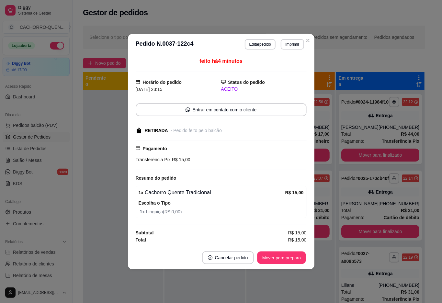
click at [265, 257] on button "Mover para preparo" at bounding box center [281, 257] width 49 height 13
click at [266, 266] on footer "Cancelar pedido Mover para preparo" at bounding box center [221, 257] width 186 height 23
click at [267, 263] on div "Mover para preparo" at bounding box center [281, 257] width 50 height 13
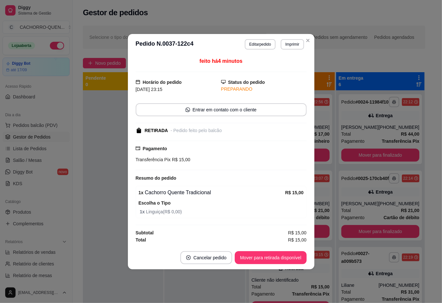
click at [274, 258] on button "Mover para retirada disponível" at bounding box center [270, 257] width 71 height 13
click at [278, 256] on button "Mover para retirada disponível" at bounding box center [270, 257] width 71 height 13
click at [278, 257] on div "Mover para retirada disponível" at bounding box center [265, 257] width 81 height 13
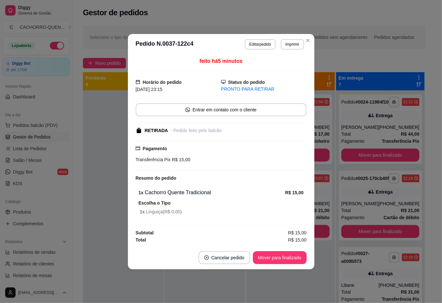
click at [279, 258] on button "Mover para finalizado" at bounding box center [280, 257] width 54 height 13
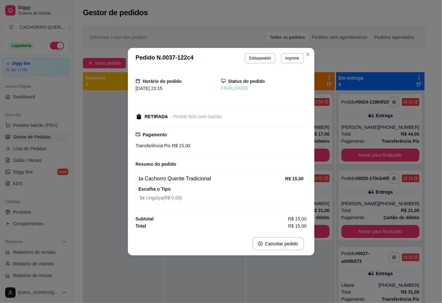
click at [266, 287] on div "**********" at bounding box center [290, 241] width 88 height 303
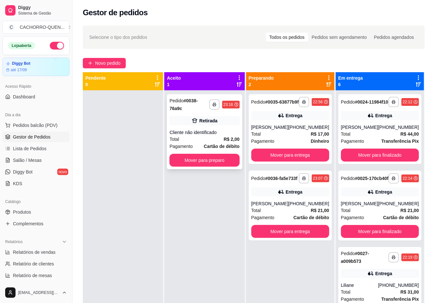
click at [199, 134] on div "Cliente não identificado" at bounding box center [204, 132] width 70 height 6
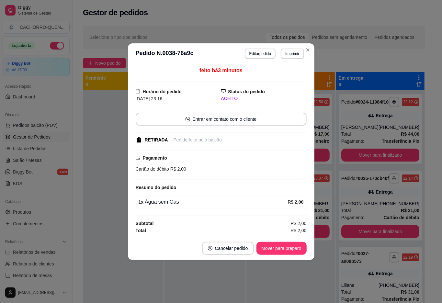
click at [283, 249] on button "Mover para preparo" at bounding box center [281, 248] width 50 height 13
click at [284, 253] on div "Mover para preparo" at bounding box center [276, 248] width 59 height 13
click at [286, 256] on footer "Cancelar pedido Mover para preparo" at bounding box center [221, 247] width 186 height 23
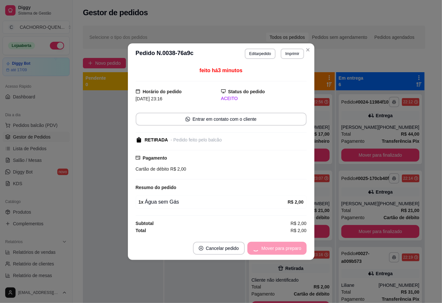
click at [286, 255] on button "Mover para preparo" at bounding box center [276, 248] width 59 height 13
click at [281, 249] on button "Mover para retirada disponível" at bounding box center [270, 248] width 71 height 13
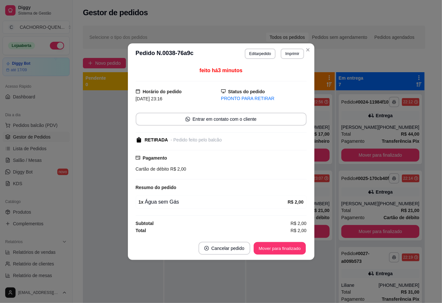
click at [277, 254] on button "Mover para finalizado" at bounding box center [279, 248] width 52 height 13
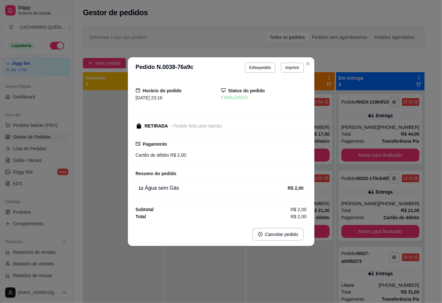
click at [264, 289] on div "**********" at bounding box center [290, 241] width 88 height 303
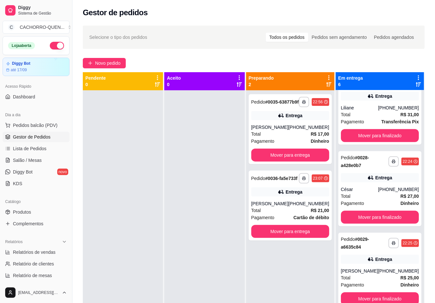
scroll to position [199, 0]
click at [351, 260] on div "**********" at bounding box center [379, 270] width 83 height 75
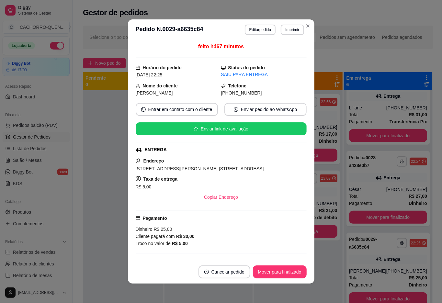
click at [85, 207] on div at bounding box center [123, 241] width 80 height 303
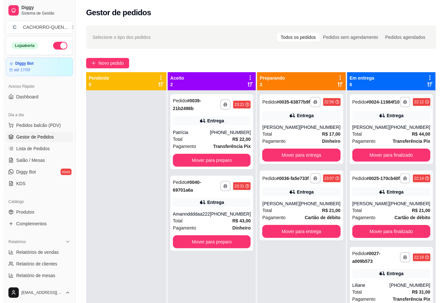
scroll to position [0, 0]
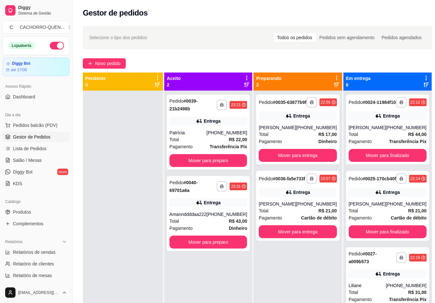
click at [401, 157] on button "Mover para finalizado" at bounding box center [388, 155] width 78 height 13
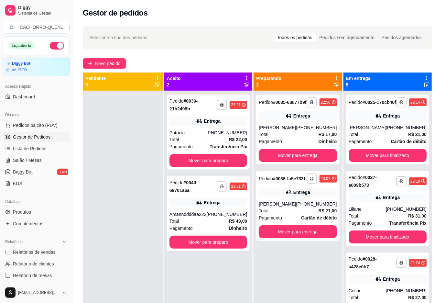
click at [373, 162] on button "Mover para finalizado" at bounding box center [388, 155] width 78 height 13
click at [387, 162] on button "Mover para finalizado" at bounding box center [388, 155] width 78 height 13
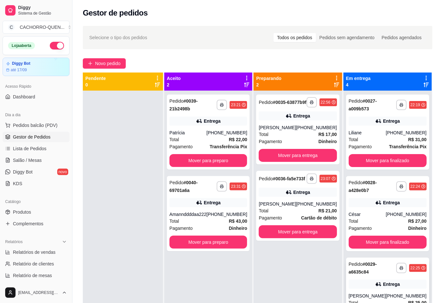
click at [398, 157] on button "Mover para finalizado" at bounding box center [388, 160] width 78 height 13
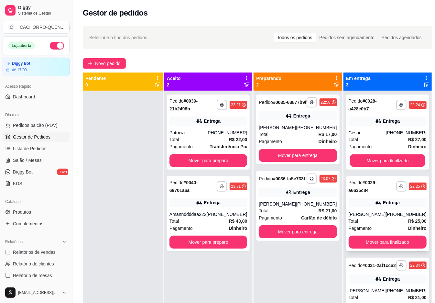
click at [398, 165] on button "Mover para finalizado" at bounding box center [388, 160] width 76 height 13
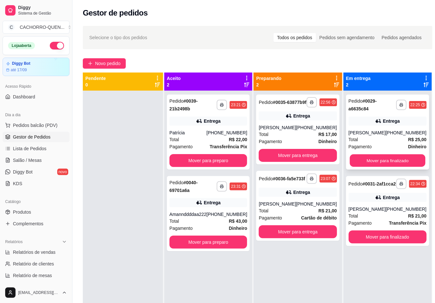
click at [405, 163] on button "Mover para finalizado" at bounding box center [388, 160] width 76 height 13
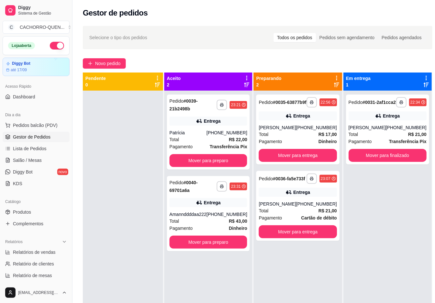
click at [387, 162] on button "Mover para finalizado" at bounding box center [388, 155] width 78 height 13
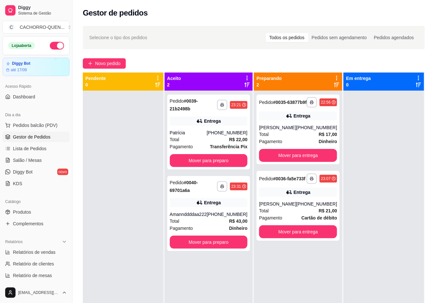
click at [312, 158] on button "Mover para entrega" at bounding box center [298, 155] width 78 height 13
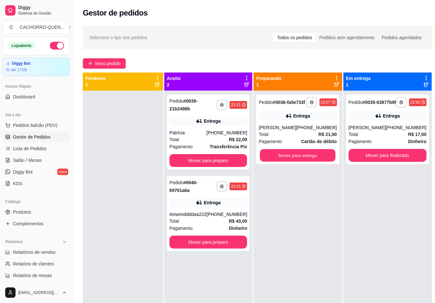
click at [298, 158] on button "Mover para entrega" at bounding box center [298, 155] width 76 height 13
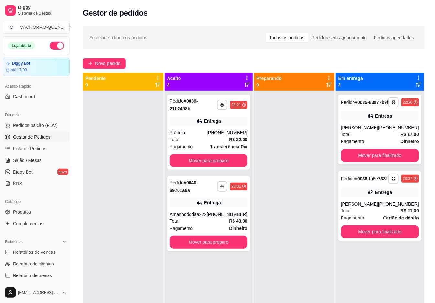
click at [222, 157] on button "Mover para preparo" at bounding box center [209, 160] width 78 height 13
click at [206, 161] on button "Mover para preparo" at bounding box center [209, 160] width 78 height 13
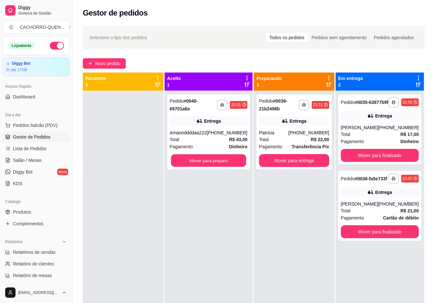
click at [203, 163] on button "Mover para preparo" at bounding box center [208, 160] width 75 height 13
click at [230, 167] on button "Mover para preparo" at bounding box center [208, 160] width 75 height 13
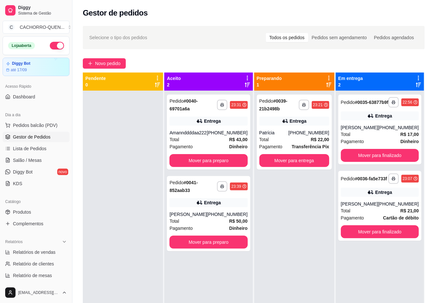
click at [378, 238] on button "Mover para finalizado" at bounding box center [380, 231] width 78 height 13
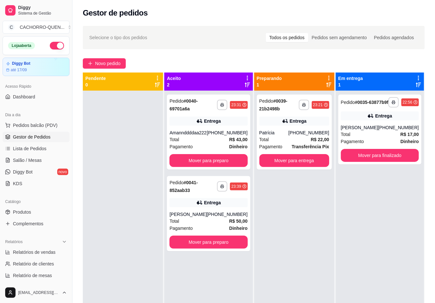
click at [386, 161] on button "Mover para finalizado" at bounding box center [380, 155] width 78 height 13
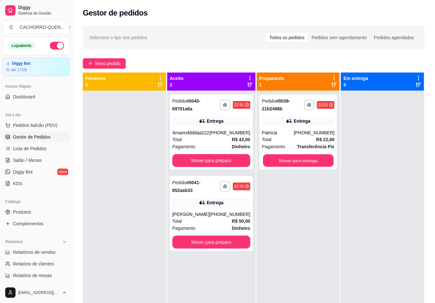
click at [285, 159] on button "Mover para entrega" at bounding box center [298, 160] width 71 height 13
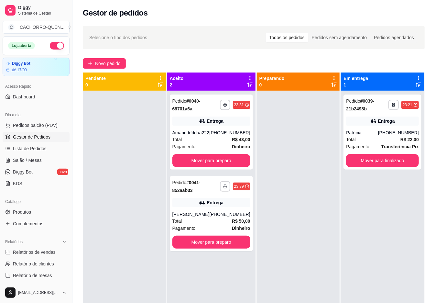
click at [225, 167] on button "Mover para preparo" at bounding box center [211, 160] width 78 height 13
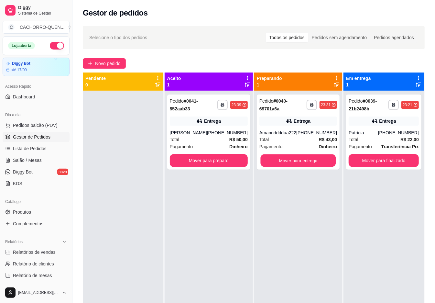
click at [285, 161] on button "Mover para entrega" at bounding box center [297, 160] width 75 height 13
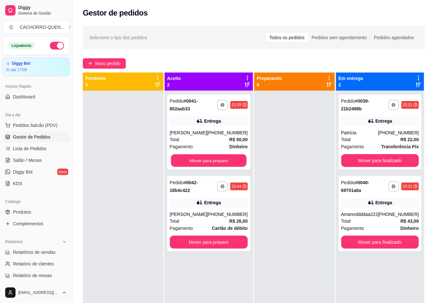
click at [219, 161] on button "Mover para preparo" at bounding box center [209, 160] width 76 height 13
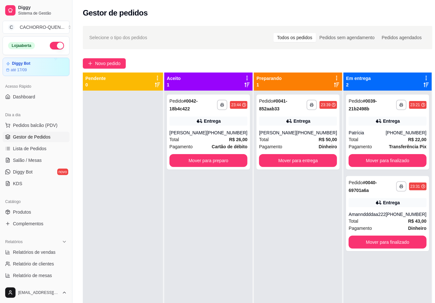
click at [194, 158] on button "Mover para preparo" at bounding box center [208, 160] width 78 height 13
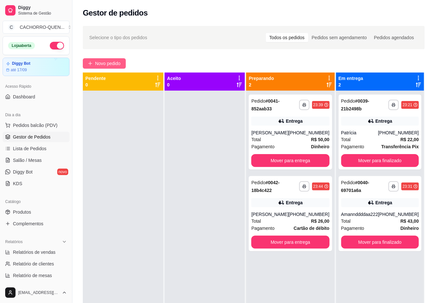
click at [121, 66] on span "Novo pedido" at bounding box center [108, 63] width 26 height 7
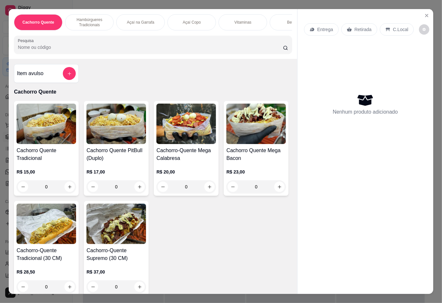
click at [36, 158] on h4 "Cachorro Quente Tradicional" at bounding box center [46, 155] width 60 height 16
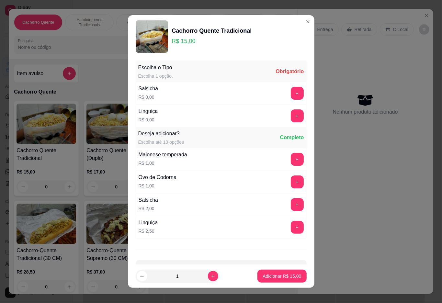
click at [290, 115] on button "+" at bounding box center [296, 115] width 13 height 13
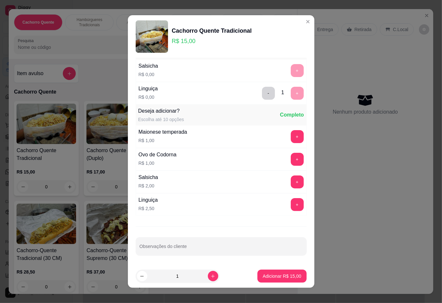
scroll to position [5, 0]
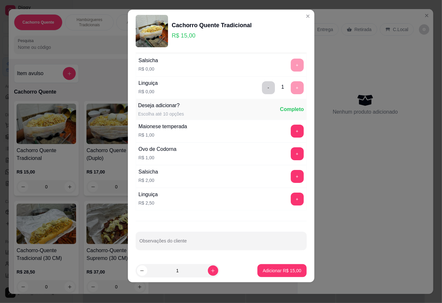
click at [211, 270] on icon "increase-product-quantity" at bounding box center [213, 271] width 4 height 4
click at [210, 270] on icon "increase-product-quantity" at bounding box center [212, 270] width 5 height 5
type input "3"
click at [264, 272] on p "Adicionar R$ 45,00" at bounding box center [281, 270] width 38 height 6
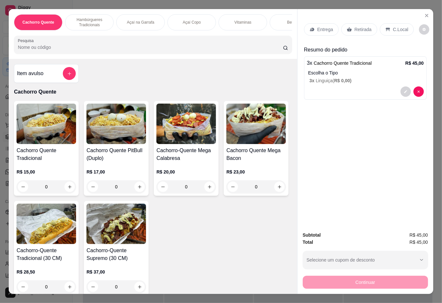
click at [317, 29] on p "Entrega" at bounding box center [325, 29] width 16 height 6
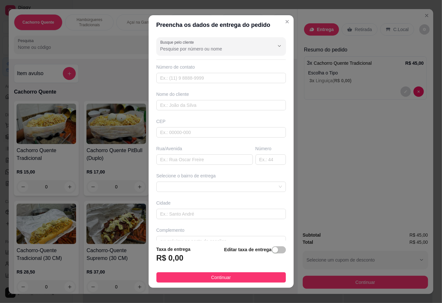
click at [215, 49] on input "Busque pelo cliente" at bounding box center [212, 49] width 104 height 6
click at [400, 147] on div "Preencha os dados de entrega do pedido Busque pelo cliente Número de contato No…" at bounding box center [221, 151] width 442 height 303
click at [210, 80] on input "text" at bounding box center [220, 78] width 129 height 10
type input "[PHONE_NUMBER]"
click at [193, 106] on input "text" at bounding box center [220, 105] width 129 height 10
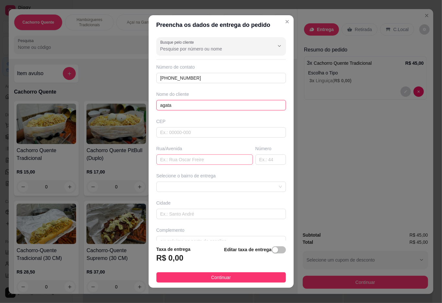
type input "agata"
click at [197, 163] on input "text" at bounding box center [204, 159] width 96 height 10
type input "b"
type input "mendonza"
click at [261, 162] on input "text" at bounding box center [270, 159] width 30 height 10
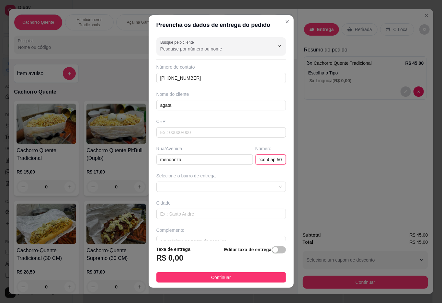
scroll to position [0, 13]
click at [256, 187] on span at bounding box center [221, 187] width 122 height 10
type input "bloco 4 ap 502"
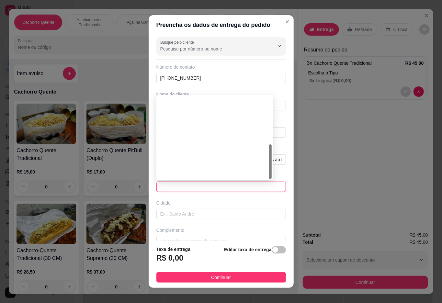
scroll to position [114, 0]
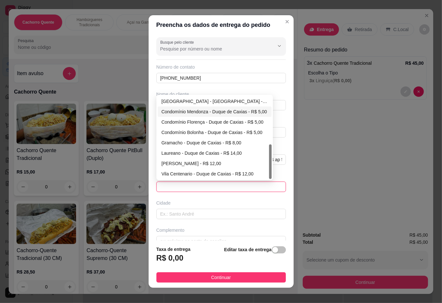
type input "Duque de Caxias"
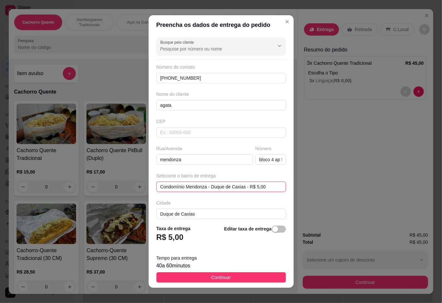
scroll to position [34, 0]
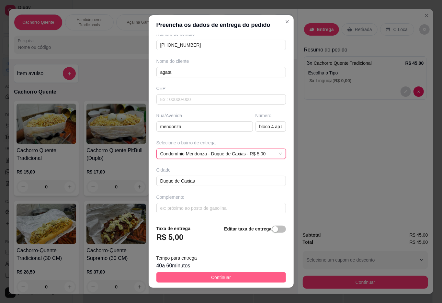
click at [211, 278] on span "Continuar" at bounding box center [221, 277] width 20 height 7
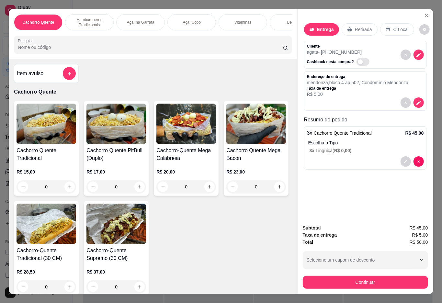
click at [334, 159] on div at bounding box center [365, 161] width 117 height 10
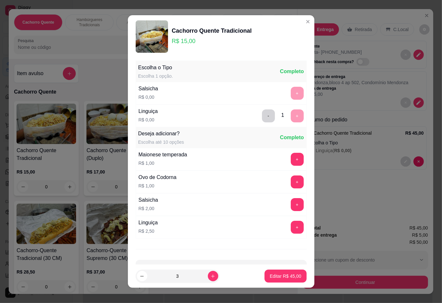
click at [202, 243] on div "Escolha o Tipo Escolha 1 opção. Completo Salsicha R$ 0,00 + Linguiça R$ 0,00 - …" at bounding box center [221, 161] width 186 height 206
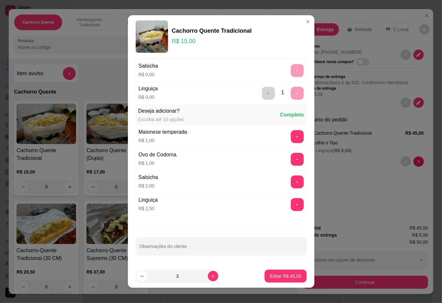
click at [190, 247] on input "Observações do cliente" at bounding box center [220, 249] width 163 height 6
type input "sem ervilha"
click at [276, 278] on p "Editar R$ 45,00" at bounding box center [284, 276] width 31 height 6
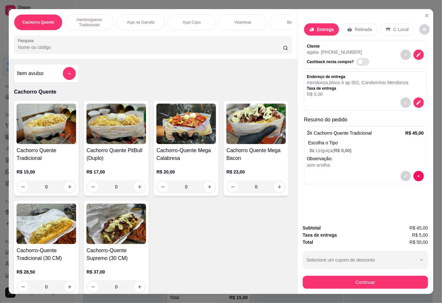
click at [362, 171] on div at bounding box center [365, 176] width 117 height 10
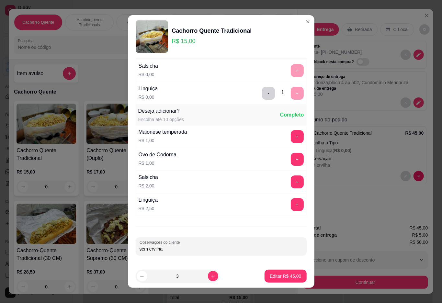
click at [202, 250] on input "sem ervilha" at bounding box center [220, 249] width 163 height 6
click at [264, 251] on input "sem ervilha, pouco molho e caprichar na batata" at bounding box center [220, 249] width 163 height 6
type input "sem ervilha, pouco molho e caprichar na batata!"
click at [371, 201] on div "Entrega Retirada C.Local Cliente agata - [PHONE_NUMBER] Cashback nesta compra? …" at bounding box center [365, 114] width 136 height 210
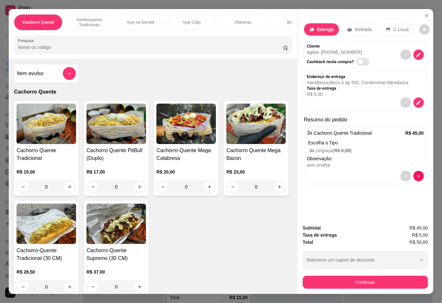
click at [333, 171] on div at bounding box center [365, 176] width 117 height 10
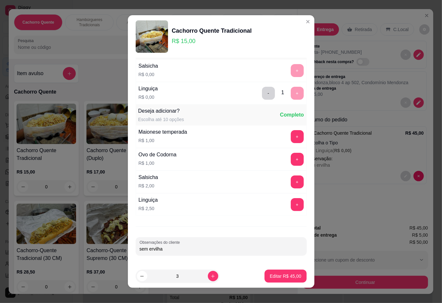
click at [191, 250] on input "sem ervilha" at bounding box center [220, 249] width 163 height 6
type input "sem ervilha, caprichar na batata e pouco molho!"
click at [270, 278] on p "Editar R$ 45,00" at bounding box center [284, 276] width 31 height 6
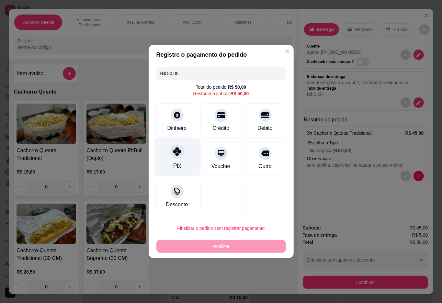
click at [176, 165] on div "Pix" at bounding box center [177, 165] width 8 height 8
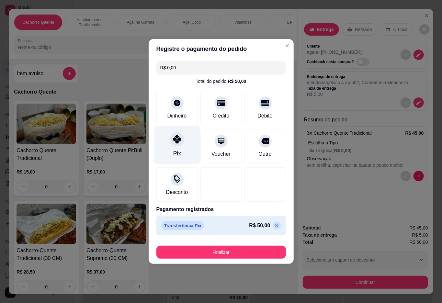
click at [225, 255] on button "Finalizar" at bounding box center [220, 252] width 129 height 13
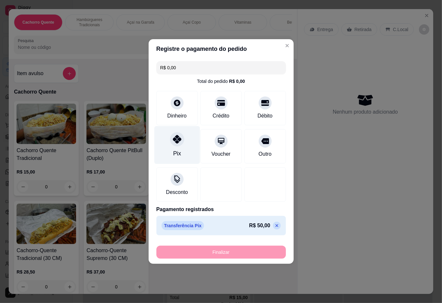
type input "-R$ 50,00"
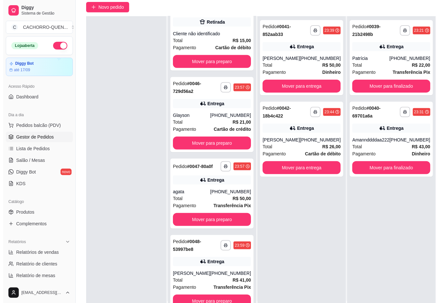
scroll to position [99, 0]
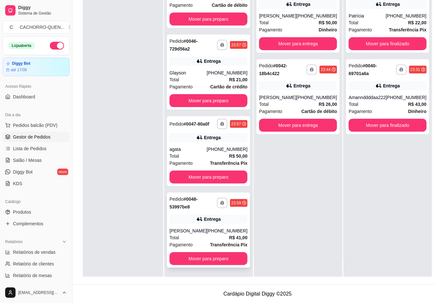
click at [192, 227] on div "[PERSON_NAME]" at bounding box center [187, 230] width 37 height 6
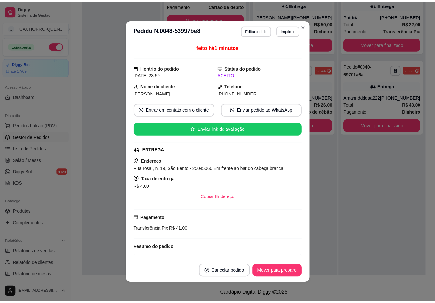
scroll to position [131, 0]
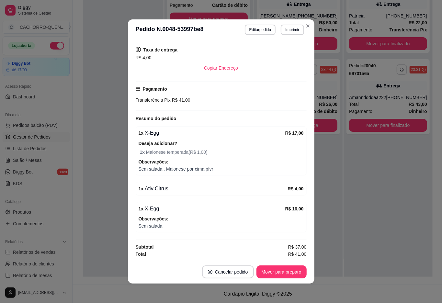
click at [344, 229] on div "**********" at bounding box center [388, 125] width 88 height 303
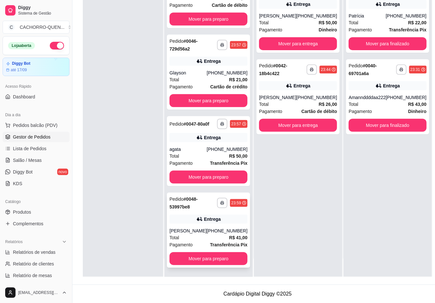
click at [207, 227] on div "[PHONE_NUMBER]" at bounding box center [227, 230] width 41 height 6
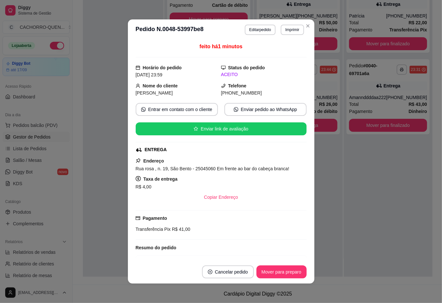
click at [210, 272] on button "Cancelar pedido" at bounding box center [228, 271] width 52 height 13
click at [238, 258] on button "Sim" at bounding box center [233, 255] width 25 height 13
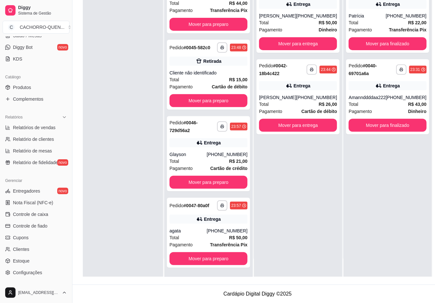
scroll to position [163, 0]
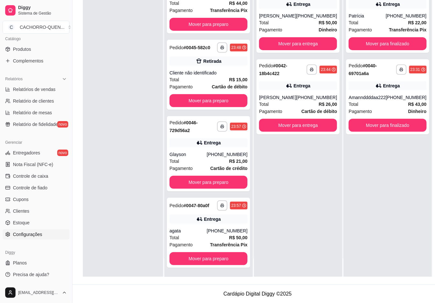
click at [20, 234] on span "Configurações" at bounding box center [27, 234] width 29 height 6
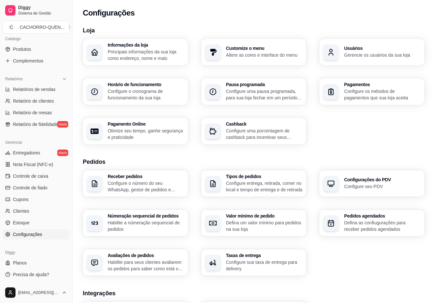
click at [19, 234] on span "Configurações" at bounding box center [27, 234] width 29 height 6
click at [34, 224] on link "Estoque" at bounding box center [36, 222] width 67 height 10
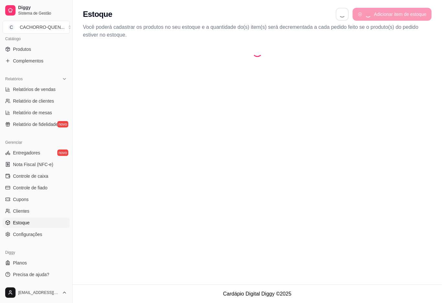
select select "QUANTITY_ORDER"
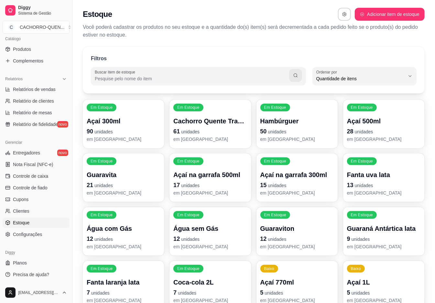
scroll to position [6, 0]
click at [390, 80] on span "Quantidade de itens" at bounding box center [360, 78] width 89 height 6
click at [376, 95] on span "Ordem alfabética" at bounding box center [362, 94] width 84 height 6
type input "ALPHABETICAL_ORDER"
select select "ALPHABETICAL_ORDER"
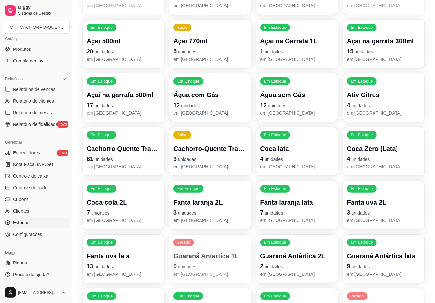
scroll to position [194, 0]
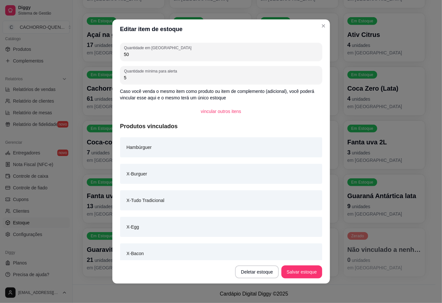
click at [237, 56] on input "50" at bounding box center [221, 54] width 194 height 6
type input "5"
type input "48"
click at [289, 269] on button "Salvar estoque" at bounding box center [301, 271] width 40 height 13
click at [392, 285] on footer "Cardápio Digital Diggy © 2025" at bounding box center [253, 293] width 363 height 18
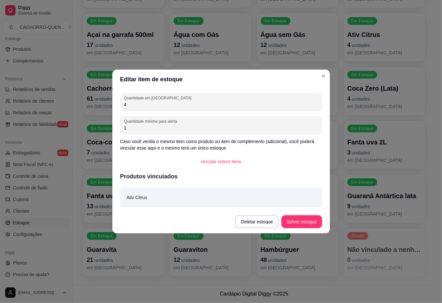
click at [222, 120] on div "1" at bounding box center [221, 125] width 194 height 13
click at [282, 105] on input "4" at bounding box center [221, 104] width 194 height 6
type input "3"
click at [309, 223] on button "Salvar estoque" at bounding box center [301, 221] width 40 height 13
click at [340, 285] on footer "Cardápio Digital Diggy © 2025" at bounding box center [253, 293] width 363 height 18
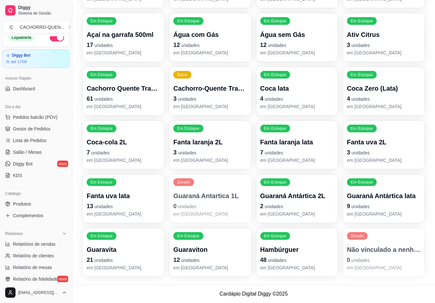
scroll to position [0, 0]
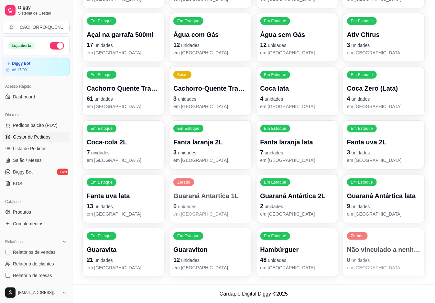
click at [20, 137] on span "Gestor de Pedidos" at bounding box center [32, 137] width 38 height 6
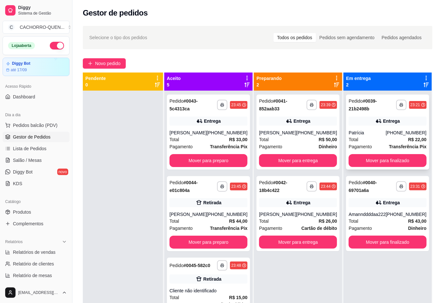
click at [377, 125] on div "Entrega" at bounding box center [388, 120] width 78 height 9
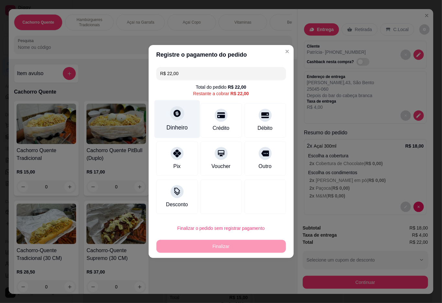
click at [173, 119] on div at bounding box center [177, 113] width 14 height 14
click at [238, 184] on div "Desconto" at bounding box center [220, 197] width 129 height 34
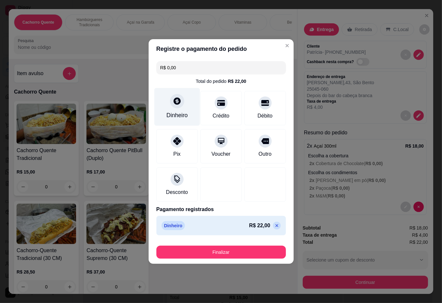
click at [225, 252] on button "Finalizar" at bounding box center [220, 252] width 129 height 13
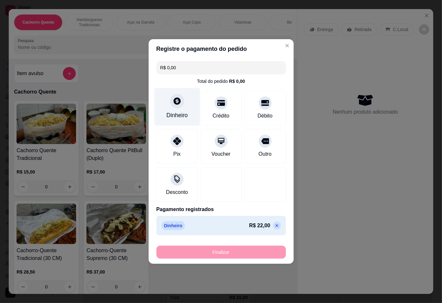
type input "-R$ 22,00"
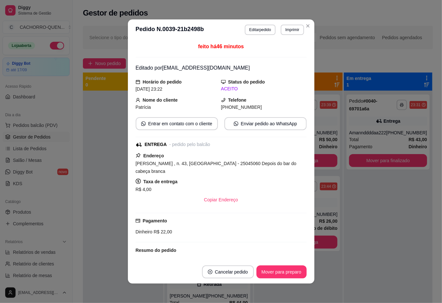
click at [281, 268] on button "Mover para preparo" at bounding box center [281, 271] width 50 height 13
click at [276, 271] on button "Mover para preparo" at bounding box center [281, 271] width 50 height 13
click at [279, 272] on button "Mover para preparo" at bounding box center [281, 271] width 50 height 13
click at [283, 275] on div "Mover para preparo" at bounding box center [276, 271] width 59 height 13
click at [289, 267] on div "Mover para preparo" at bounding box center [276, 271] width 59 height 13
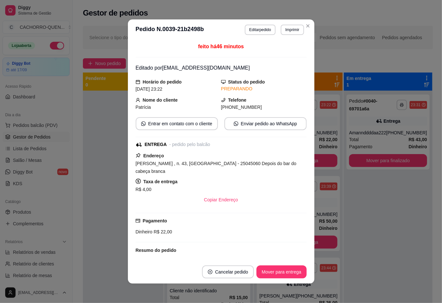
click at [281, 272] on button "Mover para entrega" at bounding box center [281, 271] width 50 height 13
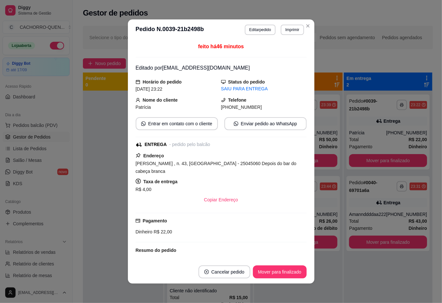
click at [294, 273] on button "Mover para finalizado" at bounding box center [280, 271] width 54 height 13
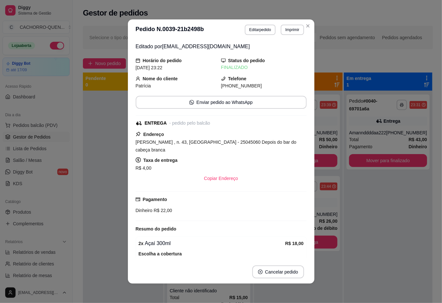
click at [376, 281] on div "**********" at bounding box center [388, 242] width 88 height 303
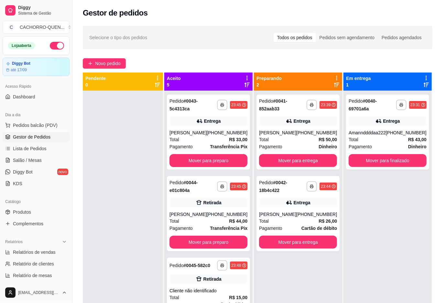
click at [382, 167] on button "Mover para finalizado" at bounding box center [388, 160] width 78 height 13
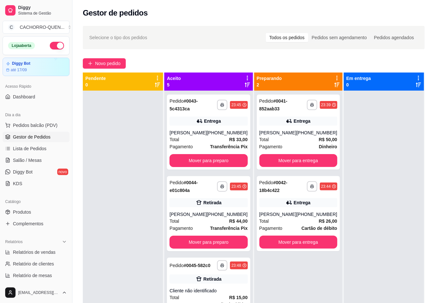
click at [311, 155] on button "Mover para entrega" at bounding box center [298, 160] width 78 height 13
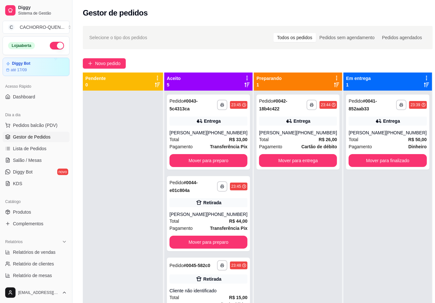
click at [294, 161] on button "Mover para entrega" at bounding box center [298, 160] width 78 height 13
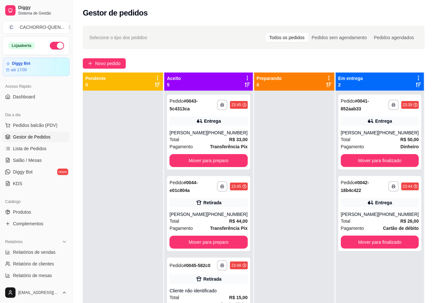
click at [228, 166] on button "Mover para preparo" at bounding box center [208, 160] width 78 height 13
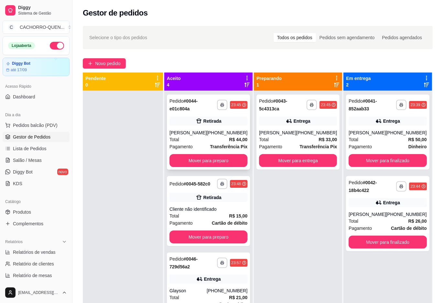
click at [199, 131] on div "[PERSON_NAME]" at bounding box center [187, 132] width 37 height 6
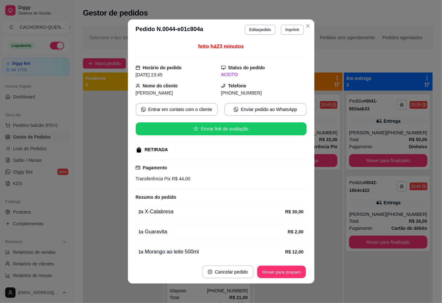
click at [270, 270] on button "Mover para preparo" at bounding box center [281, 272] width 49 height 13
click at [271, 272] on div "Mover para preparo" at bounding box center [276, 271] width 59 height 13
click at [275, 271] on div "Mover para preparo" at bounding box center [276, 271] width 59 height 13
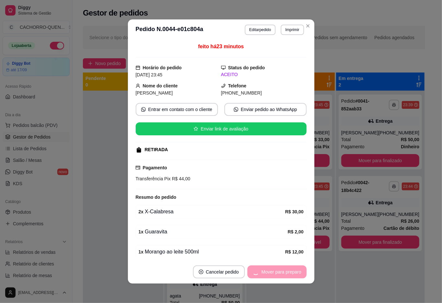
click at [276, 272] on button "Mover para preparo" at bounding box center [276, 271] width 59 height 13
click at [274, 272] on div "Mover para retirada disponível" at bounding box center [265, 271] width 81 height 13
click at [273, 269] on div "Mover para retirada disponível" at bounding box center [265, 271] width 81 height 13
click at [282, 270] on button "Mover para retirada disponível" at bounding box center [270, 271] width 71 height 13
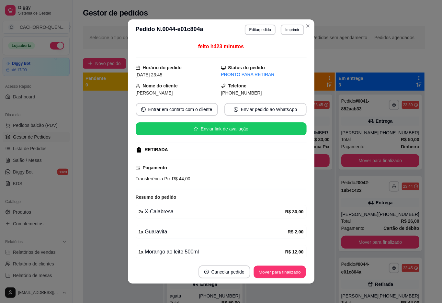
click at [287, 273] on button "Mover para finalizado" at bounding box center [279, 272] width 52 height 13
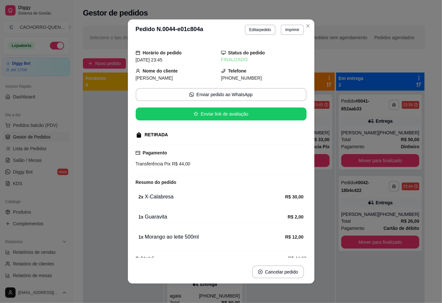
click at [354, 283] on div "**********" at bounding box center [380, 242] width 88 height 303
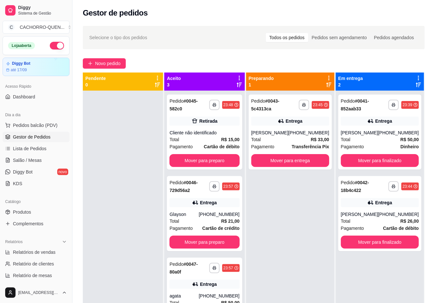
click at [194, 154] on button "Mover para preparo" at bounding box center [204, 160] width 70 height 13
click at [219, 158] on button "Mover para preparo" at bounding box center [204, 160] width 70 height 13
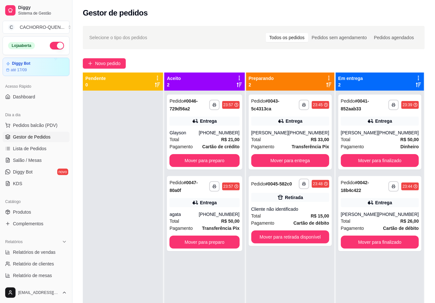
click at [276, 237] on button "Mover para retirada disponível" at bounding box center [290, 236] width 78 height 13
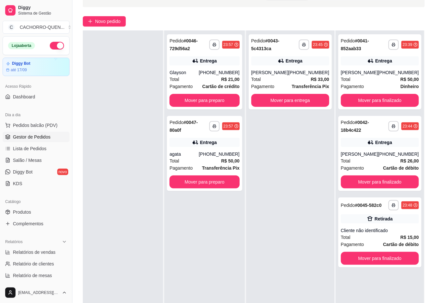
scroll to position [99, 0]
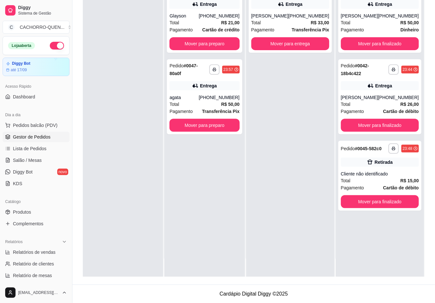
click at [401, 208] on button "Mover para finalizado" at bounding box center [380, 201] width 78 height 13
click at [384, 208] on button "Mover para finalizado" at bounding box center [380, 201] width 78 height 13
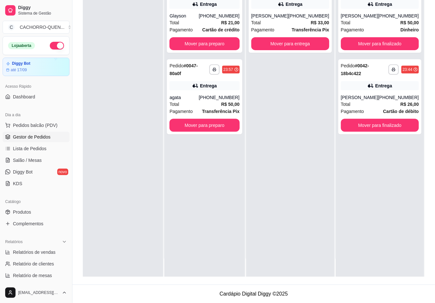
click at [223, 43] on button "Mover para preparo" at bounding box center [204, 43] width 70 height 13
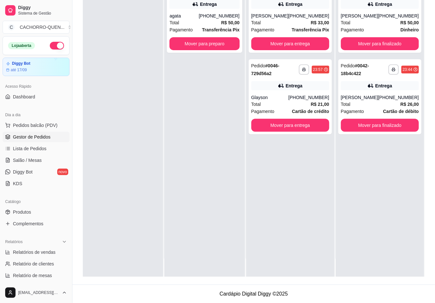
click at [208, 41] on button "Mover para preparo" at bounding box center [204, 43] width 70 height 13
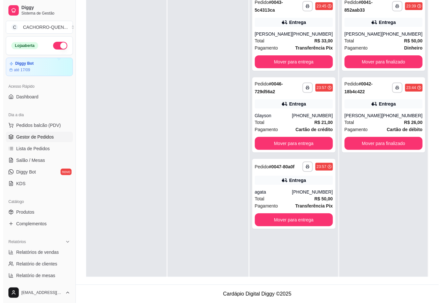
scroll to position [0, 0]
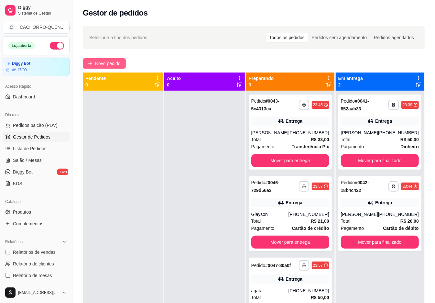
click at [109, 66] on span "Novo pedido" at bounding box center [108, 63] width 26 height 7
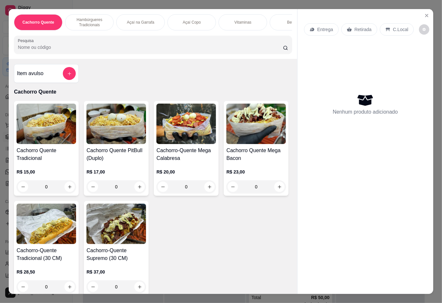
click at [189, 20] on p "Açaí Copo" at bounding box center [191, 22] width 18 height 5
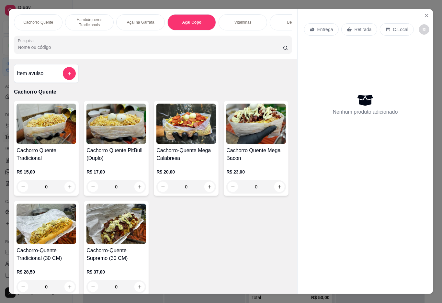
scroll to position [15, 0]
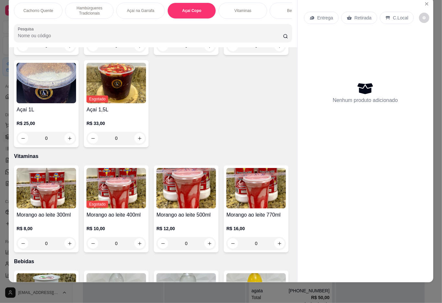
click at [200, 21] on h4 "Açaí 500ml" at bounding box center [186, 18] width 60 height 8
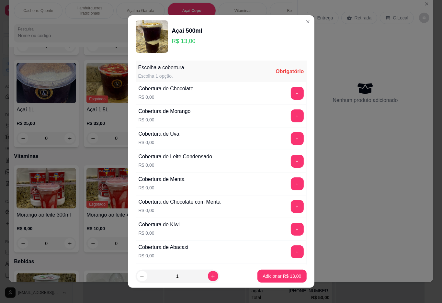
click at [290, 93] on button "+" at bounding box center [296, 93] width 13 height 13
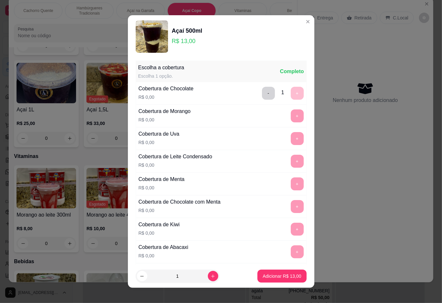
scroll to position [5, 0]
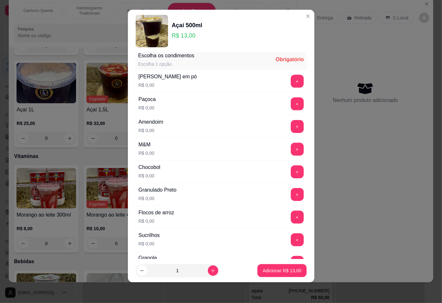
click at [288, 237] on div "+" at bounding box center [297, 239] width 18 height 13
click at [290, 245] on button "+" at bounding box center [296, 239] width 13 height 13
click at [195, 270] on input "1" at bounding box center [177, 270] width 60 height 13
click at [210, 268] on icon "increase-product-quantity" at bounding box center [212, 270] width 5 height 5
type input "2"
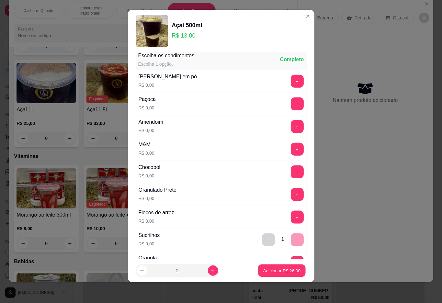
click at [263, 267] on p "Adicionar R$ 26,00" at bounding box center [282, 270] width 38 height 6
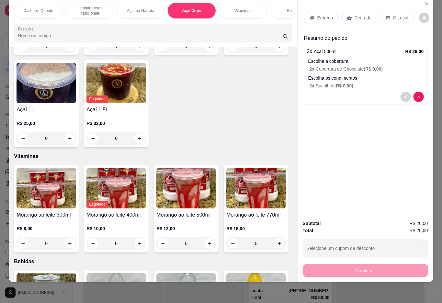
click at [366, 15] on p "Retirada" at bounding box center [362, 18] width 17 height 6
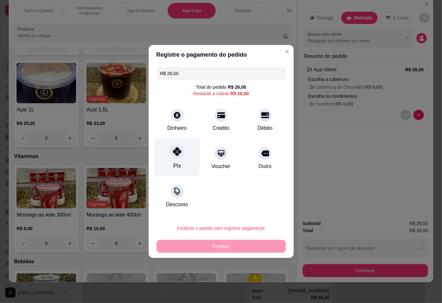
click at [169, 164] on div "Pix" at bounding box center [177, 157] width 46 height 38
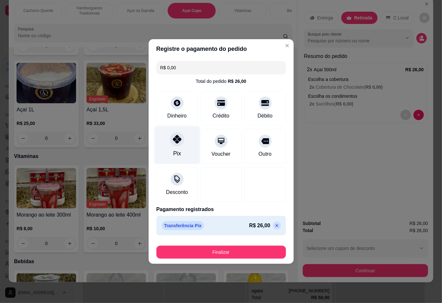
click at [220, 250] on button "Finalizar" at bounding box center [220, 252] width 129 height 13
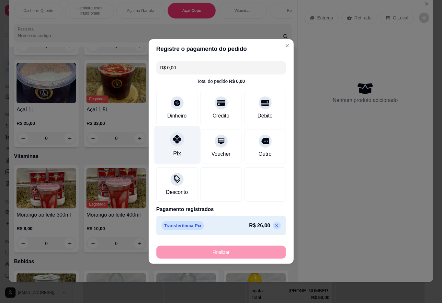
type input "-R$ 26,00"
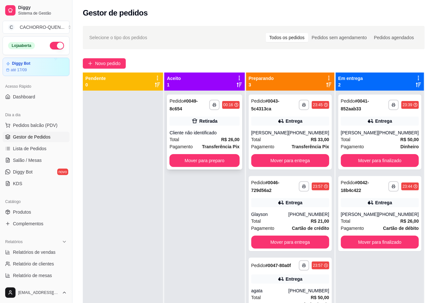
click at [205, 146] on div "Pagamento Transferência Pix" at bounding box center [204, 146] width 70 height 7
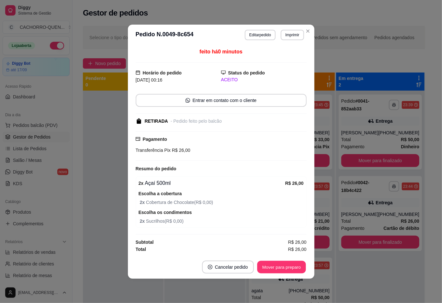
click at [281, 267] on button "Mover para preparo" at bounding box center [281, 266] width 49 height 13
click at [276, 264] on div "Mover para preparo" at bounding box center [281, 266] width 50 height 13
click at [274, 266] on div "Mover para preparo" at bounding box center [276, 266] width 59 height 13
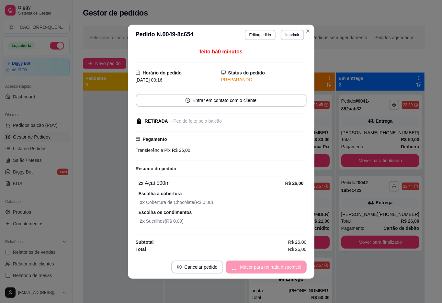
click at [274, 267] on div "Mover para retirada disponível" at bounding box center [265, 266] width 81 height 13
click at [273, 264] on div "Mover para retirada disponível" at bounding box center [265, 266] width 81 height 13
click at [272, 266] on div "Mover para retirada disponível" at bounding box center [265, 266] width 81 height 13
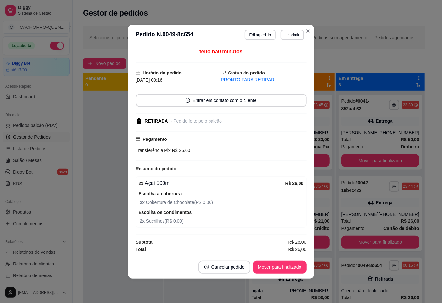
click at [279, 264] on button "Mover para finalizado" at bounding box center [280, 266] width 54 height 13
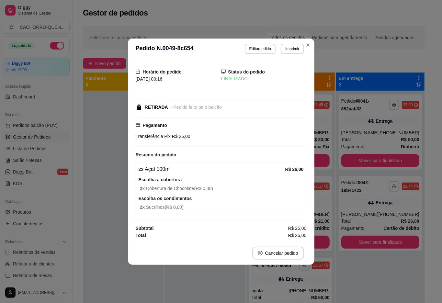
click at [232, 277] on div at bounding box center [204, 242] width 80 height 303
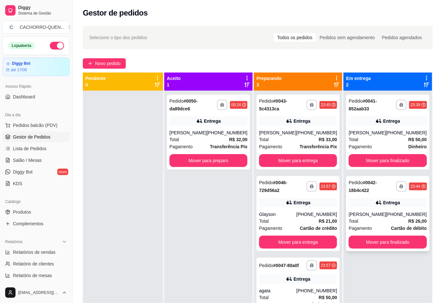
click at [369, 210] on div "**********" at bounding box center [387, 213] width 83 height 75
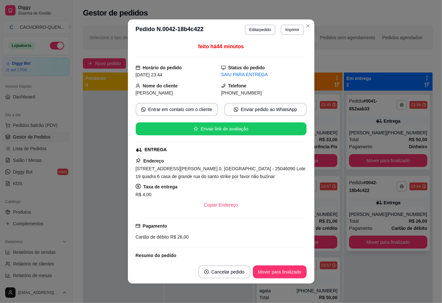
click at [374, 285] on div "**********" at bounding box center [388, 242] width 88 height 303
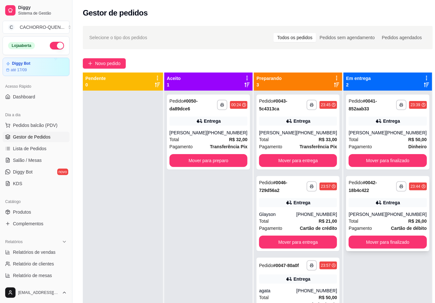
click at [392, 164] on button "Mover para finalizado" at bounding box center [388, 160] width 78 height 13
click at [382, 161] on button "Mover para finalizado" at bounding box center [388, 160] width 78 height 13
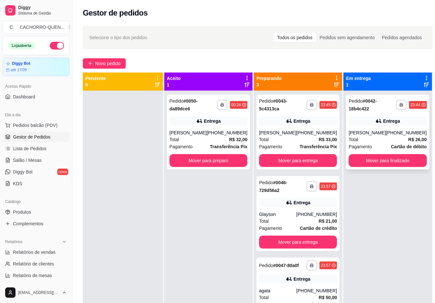
click at [284, 163] on button "Mover para entrega" at bounding box center [298, 160] width 78 height 13
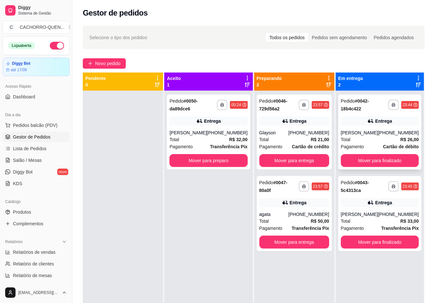
click at [302, 158] on button "Mover para entrega" at bounding box center [294, 160] width 70 height 13
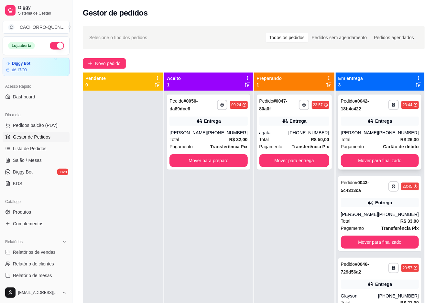
click at [204, 158] on button "Mover para preparo" at bounding box center [208, 160] width 78 height 13
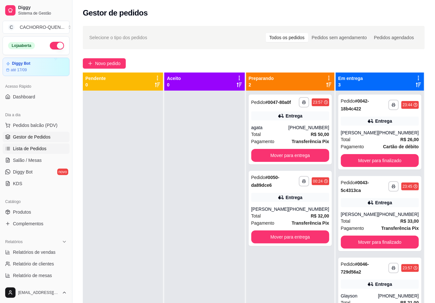
click at [30, 151] on span "Lista de Pedidos" at bounding box center [30, 148] width 34 height 6
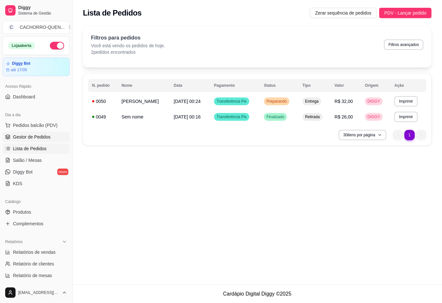
click at [35, 137] on span "Gestor de Pedidos" at bounding box center [32, 137] width 38 height 6
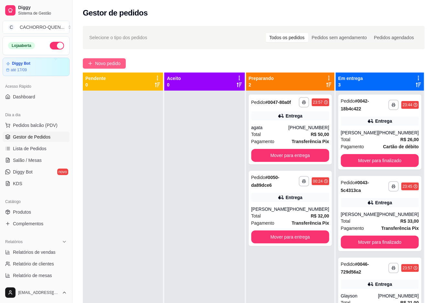
click at [112, 63] on span "Novo pedido" at bounding box center [108, 63] width 26 height 7
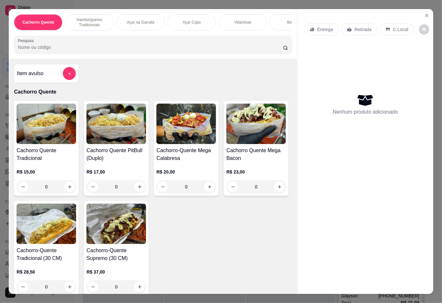
click at [281, 14] on div "Bebidas" at bounding box center [293, 22] width 49 height 16
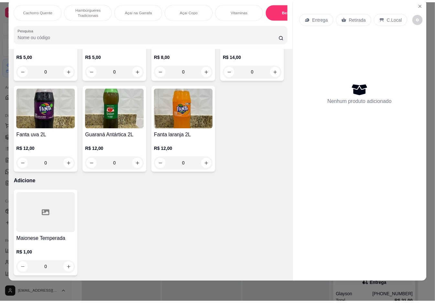
scroll to position [1433, 0]
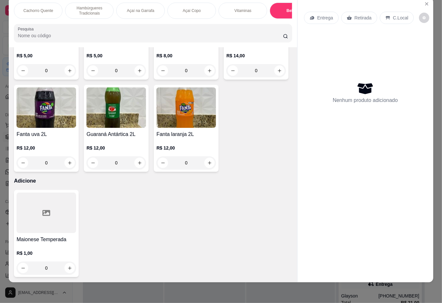
click at [278, 72] on icon "increase-product-quantity" at bounding box center [280, 71] width 4 height 4
type input "1"
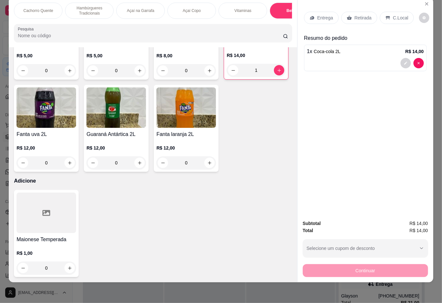
click at [365, 15] on p "Retirada" at bounding box center [362, 18] width 17 height 6
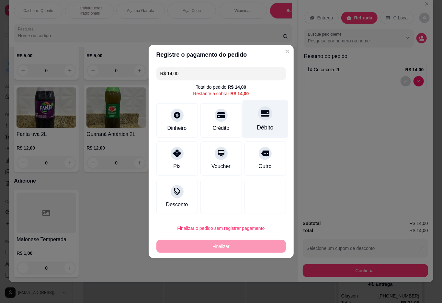
click at [263, 108] on div "Débito" at bounding box center [265, 119] width 46 height 38
type input "R$ 0,00"
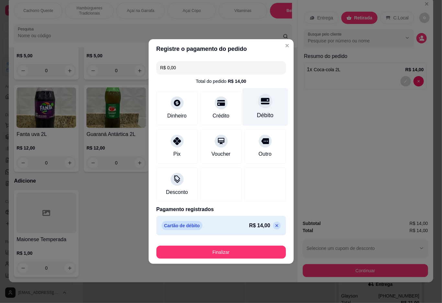
click at [244, 248] on button "Finalizar" at bounding box center [220, 252] width 129 height 13
click at [232, 248] on button "Finalizar" at bounding box center [220, 252] width 129 height 13
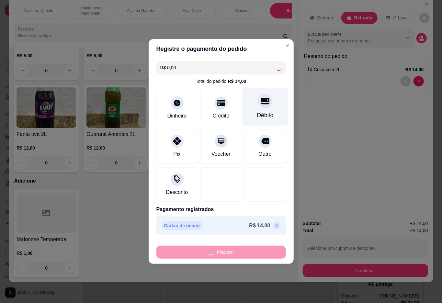
type input "0"
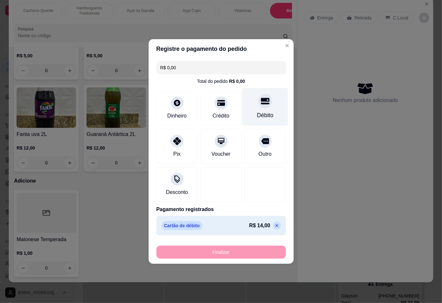
type input "-R$ 14,00"
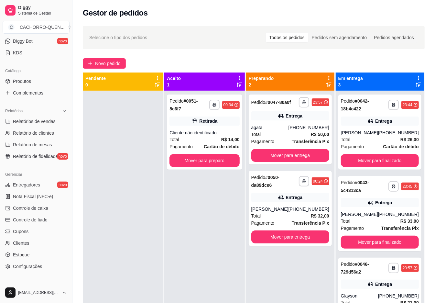
scroll to position [163, 0]
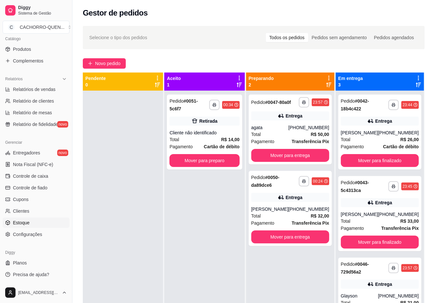
click at [28, 227] on link "Estoque" at bounding box center [36, 222] width 67 height 10
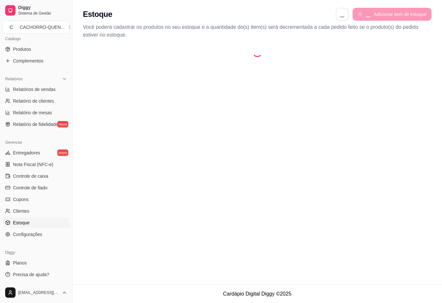
select select "QUANTITY_ORDER"
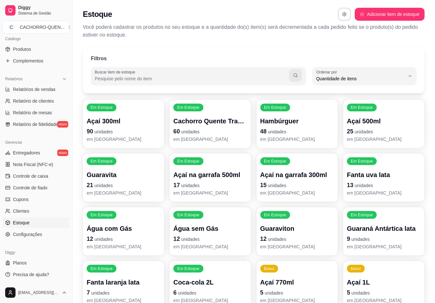
scroll to position [6, 0]
click at [377, 79] on span "Quantidade de itens" at bounding box center [360, 78] width 89 height 6
click at [369, 94] on span "Ordem alfabética" at bounding box center [362, 94] width 84 height 6
type input "ALPHABETICAL_ORDER"
select select "ALPHABETICAL_ORDER"
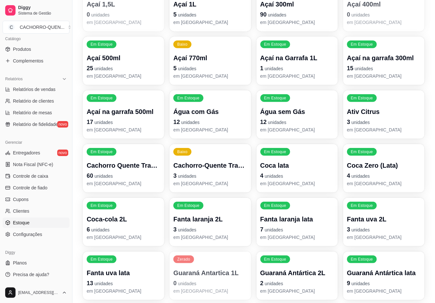
scroll to position [164, 0]
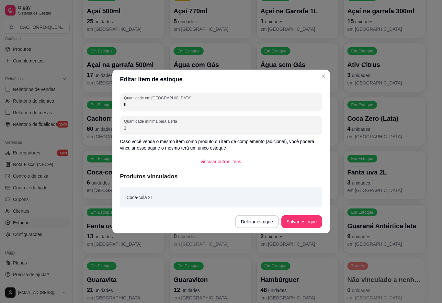
click at [193, 101] on input "6" at bounding box center [221, 104] width 194 height 6
type input "5"
click at [303, 215] on button "Salvar estoque" at bounding box center [301, 221] width 40 height 13
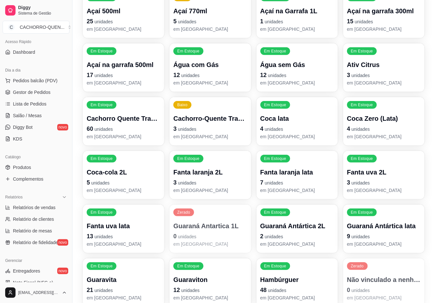
scroll to position [0, 0]
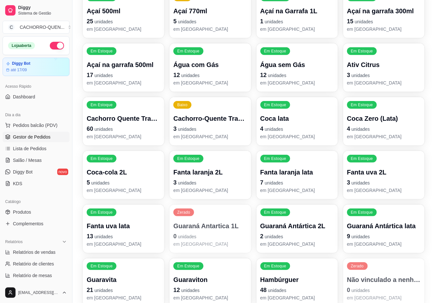
click at [26, 137] on span "Gestor de Pedidos" at bounding box center [32, 137] width 38 height 6
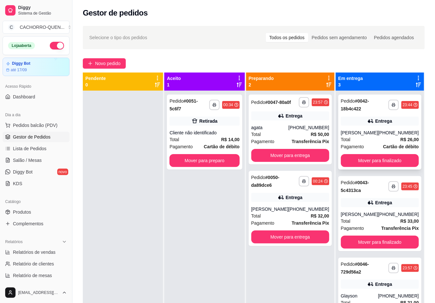
click at [380, 126] on div "**********" at bounding box center [379, 131] width 83 height 75
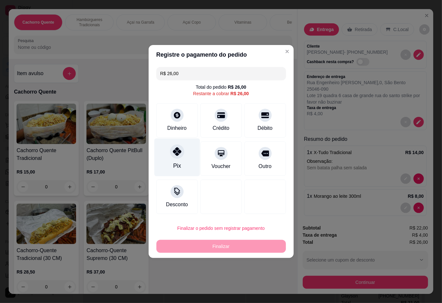
click at [173, 164] on div "Pix" at bounding box center [177, 165] width 8 height 8
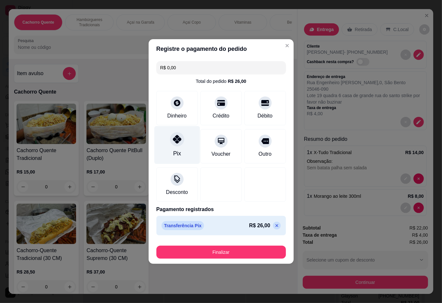
type input "R$ 0,00"
click at [203, 256] on button "Finalizar" at bounding box center [220, 252] width 125 height 13
click at [235, 251] on button "Finalizar" at bounding box center [220, 252] width 129 height 13
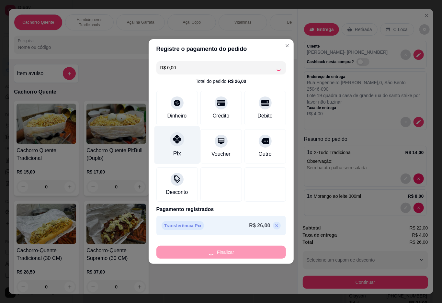
type input "0"
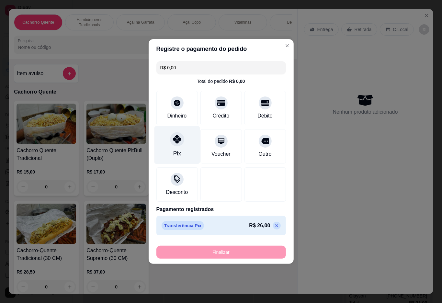
type input "-R$ 26,00"
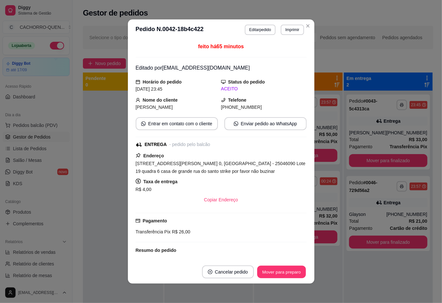
click at [274, 269] on button "Mover para preparo" at bounding box center [281, 272] width 49 height 13
click at [267, 267] on div "Mover para preparo" at bounding box center [276, 271] width 59 height 13
click at [273, 268] on button "Mover para preparo" at bounding box center [276, 271] width 59 height 13
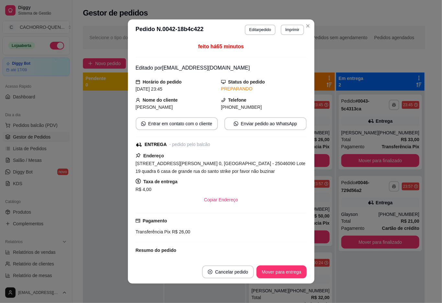
click at [276, 272] on button "Mover para entrega" at bounding box center [281, 271] width 50 height 13
click at [272, 271] on div "Mover para entrega" at bounding box center [281, 271] width 50 height 13
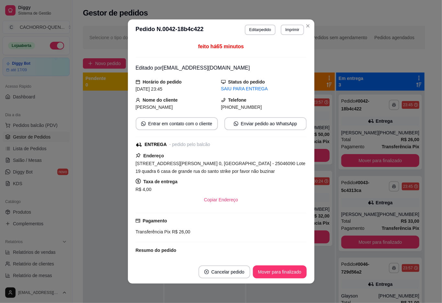
click at [281, 268] on button "Mover para finalizado" at bounding box center [280, 271] width 54 height 13
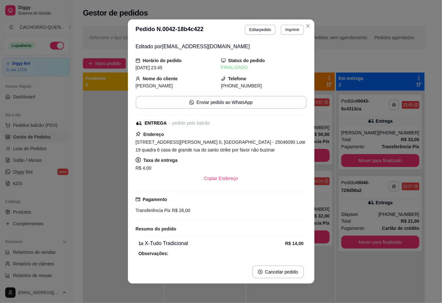
click at [342, 275] on div "**********" at bounding box center [380, 242] width 88 height 303
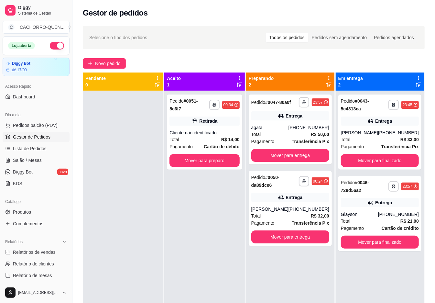
click at [384, 160] on button "Mover para finalizado" at bounding box center [380, 160] width 78 height 13
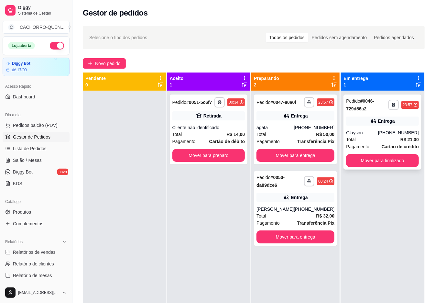
click at [375, 134] on div "Glayson" at bounding box center [362, 132] width 32 height 6
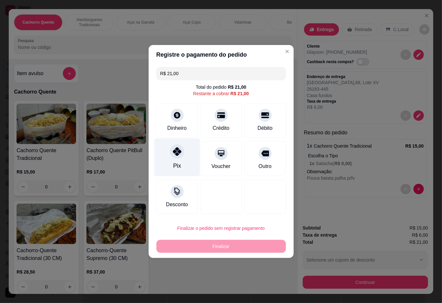
click at [178, 154] on icon at bounding box center [176, 151] width 8 height 8
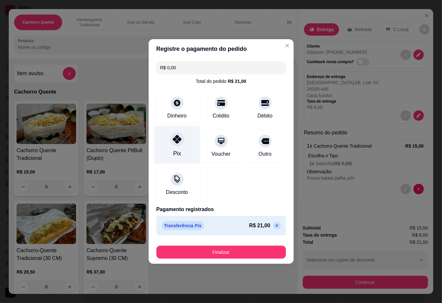
click at [212, 255] on button "Finalizar" at bounding box center [220, 252] width 129 height 13
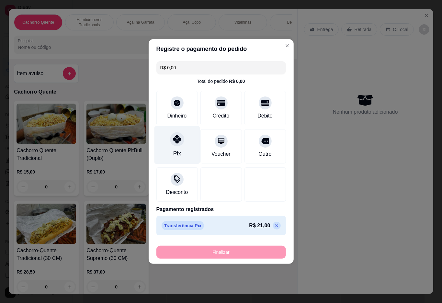
type input "-R$ 21,00"
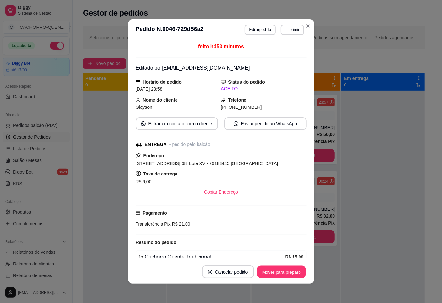
click at [284, 272] on button "Mover para preparo" at bounding box center [281, 272] width 49 height 13
click at [288, 272] on div "Mover para preparo" at bounding box center [281, 271] width 50 height 13
click at [289, 273] on button "Mover para entrega" at bounding box center [281, 272] width 49 height 13
click at [289, 278] on footer "Cancelar pedido Mover para entrega" at bounding box center [221, 271] width 186 height 23
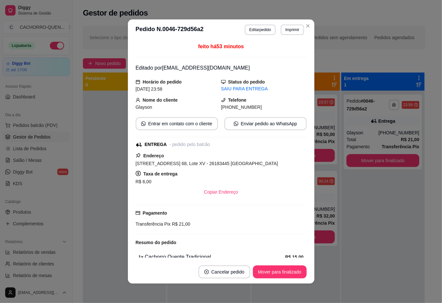
click at [284, 274] on button "Mover para finalizado" at bounding box center [280, 271] width 54 height 13
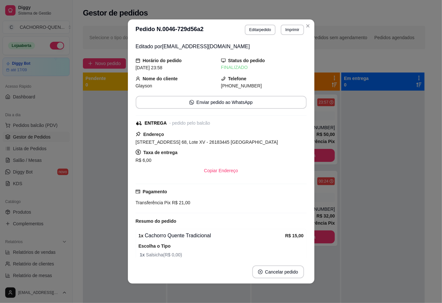
click at [400, 247] on div at bounding box center [382, 242] width 83 height 303
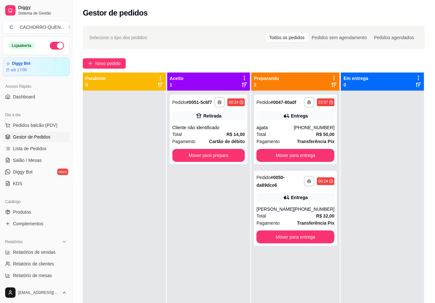
click at [312, 162] on button "Mover para entrega" at bounding box center [295, 155] width 78 height 13
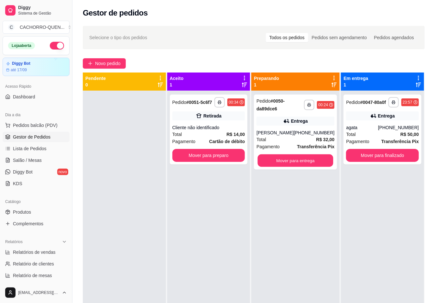
click at [305, 162] on button "Mover para entrega" at bounding box center [296, 160] width 76 height 13
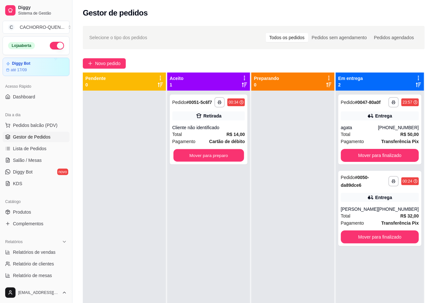
click at [213, 161] on button "Mover para preparo" at bounding box center [208, 155] width 71 height 13
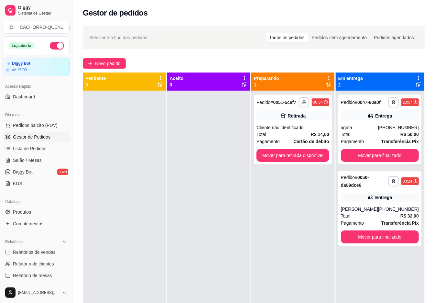
click at [283, 161] on button "Mover para retirada disponível" at bounding box center [292, 155] width 73 height 13
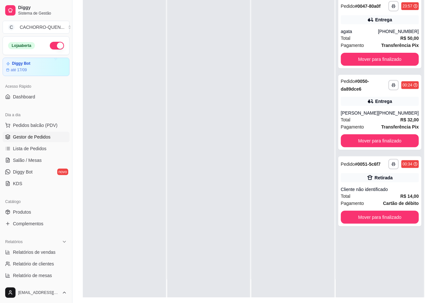
scroll to position [99, 0]
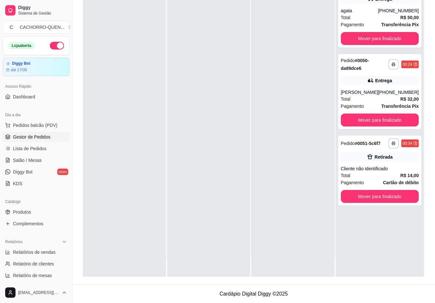
click at [390, 203] on button "Mover para finalizado" at bounding box center [380, 196] width 78 height 13
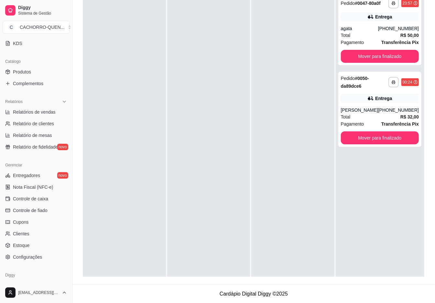
scroll to position [163, 0]
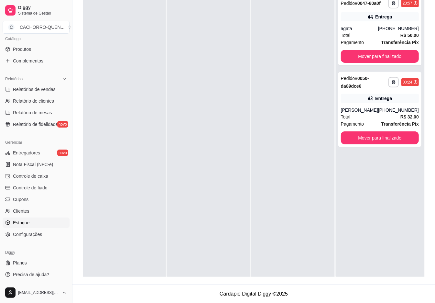
click at [39, 219] on link "Estoque" at bounding box center [36, 222] width 67 height 10
select select "QUANTITY_ORDER"
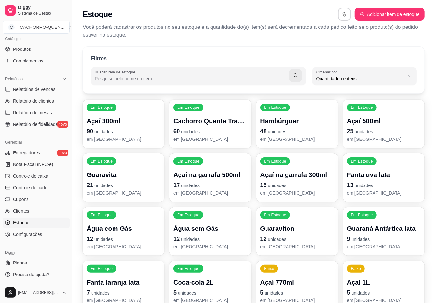
click at [387, 81] on span "Quantidade de itens" at bounding box center [360, 78] width 89 height 6
click at [364, 97] on span "Ordem alfabética" at bounding box center [362, 94] width 84 height 6
type input "ALPHABETICAL_ORDER"
select select "ALPHABETICAL_ORDER"
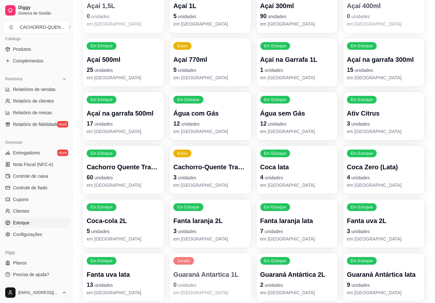
scroll to position [194, 0]
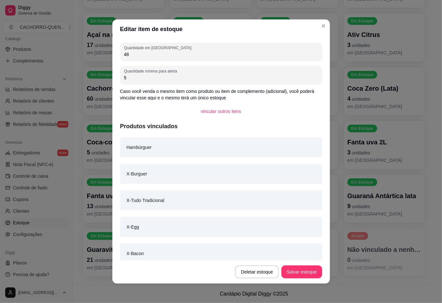
click at [212, 55] on input "48" at bounding box center [221, 54] width 194 height 6
type input "45"
click at [294, 272] on button "Salvar estoque" at bounding box center [301, 271] width 40 height 13
click at [364, 285] on footer "Cardápio Digital Diggy © 2025" at bounding box center [253, 293] width 363 height 18
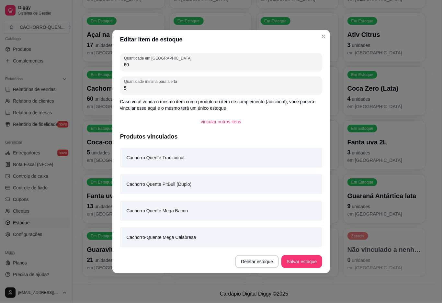
click at [183, 65] on input "60" at bounding box center [221, 64] width 194 height 6
type input "6"
type input "58"
click at [305, 259] on button "Salvar estoque" at bounding box center [301, 261] width 39 height 13
click at [387, 296] on footer "Cardápio Digital Diggy © 2025" at bounding box center [253, 293] width 363 height 18
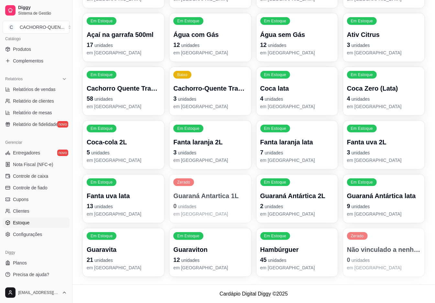
scroll to position [0, 0]
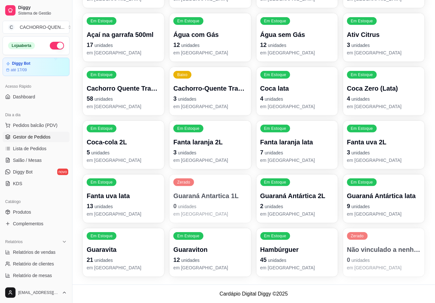
click at [39, 139] on span "Gestor de Pedidos" at bounding box center [32, 137] width 38 height 6
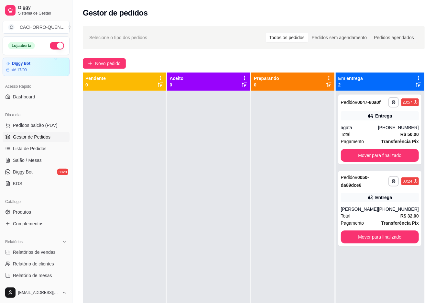
click at [386, 162] on button "Mover para finalizado" at bounding box center [380, 155] width 78 height 13
click at [385, 161] on button "Mover para finalizado" at bounding box center [380, 155] width 78 height 13
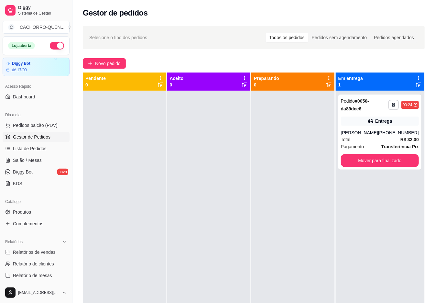
click at [380, 160] on button "Mover para finalizado" at bounding box center [380, 160] width 78 height 13
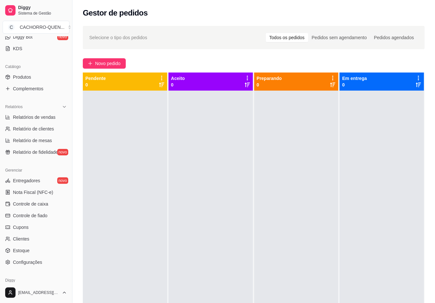
scroll to position [139, 0]
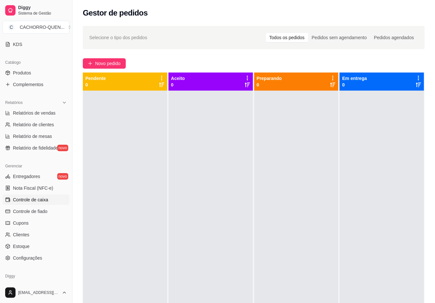
click at [38, 198] on span "Controle de caixa" at bounding box center [30, 199] width 35 height 6
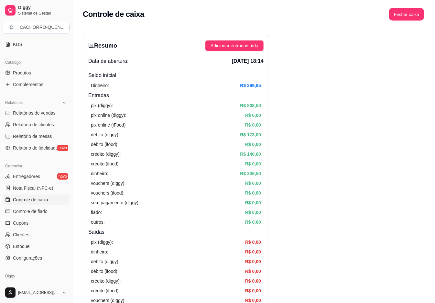
click at [411, 17] on button "Fechar caixa" at bounding box center [406, 14] width 35 height 13
click at [424, 52] on span "Sim" at bounding box center [421, 50] width 8 height 7
